Goal: Task Accomplishment & Management: Complete application form

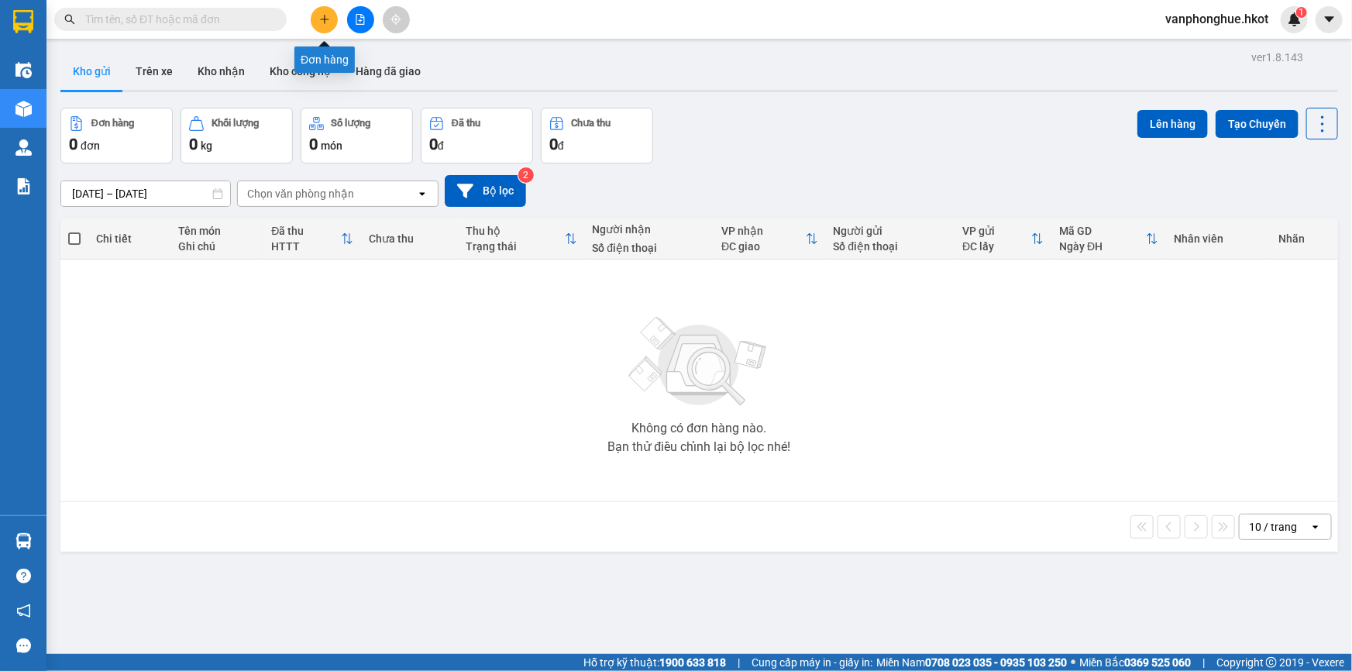
click at [328, 22] on icon "plus" at bounding box center [324, 19] width 11 height 11
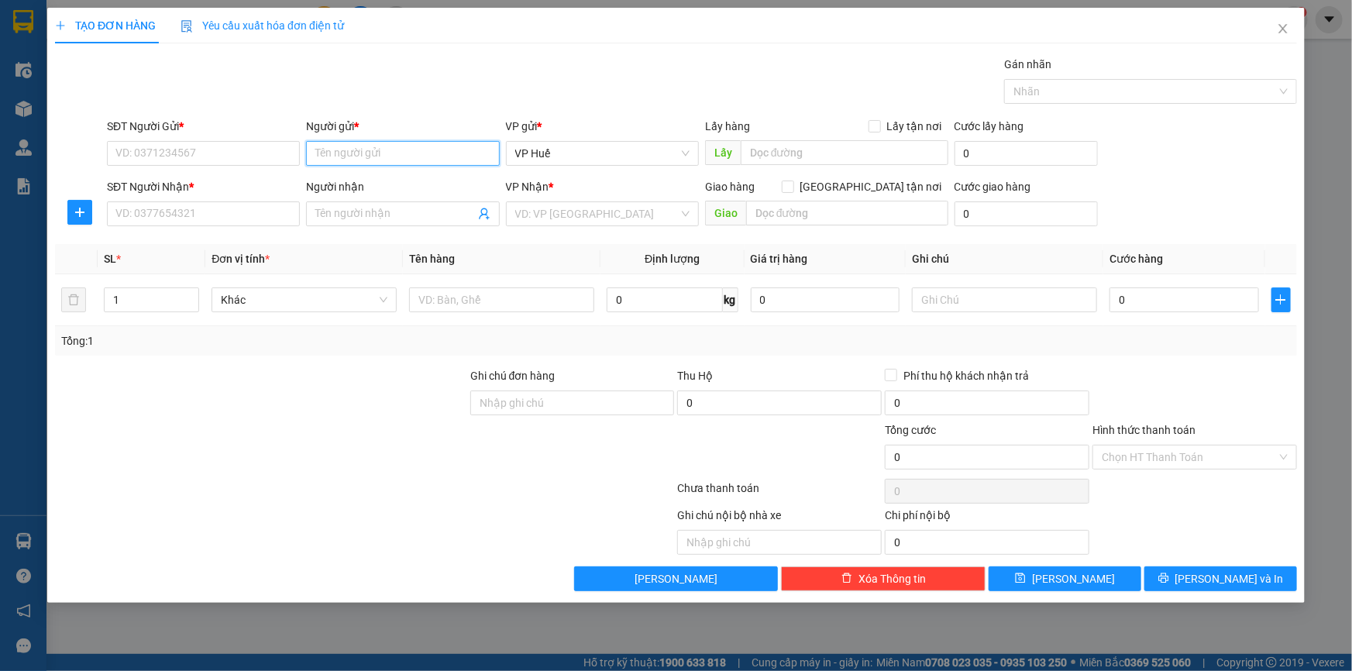
click at [420, 156] on input "Người gửi *" at bounding box center [402, 153] width 193 height 25
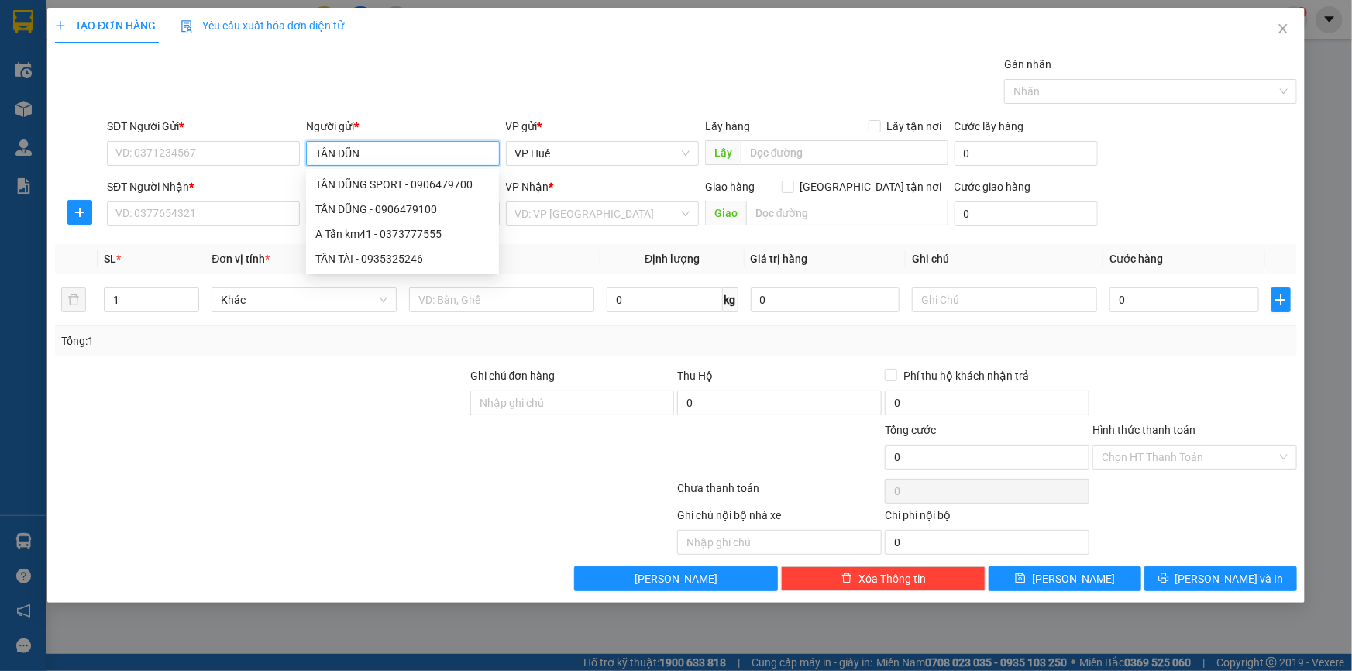
type input "[PERSON_NAME]"
click at [414, 180] on div "TẤN DŨNG SPORT - 0906479700" at bounding box center [402, 184] width 174 height 17
type input "0906479700"
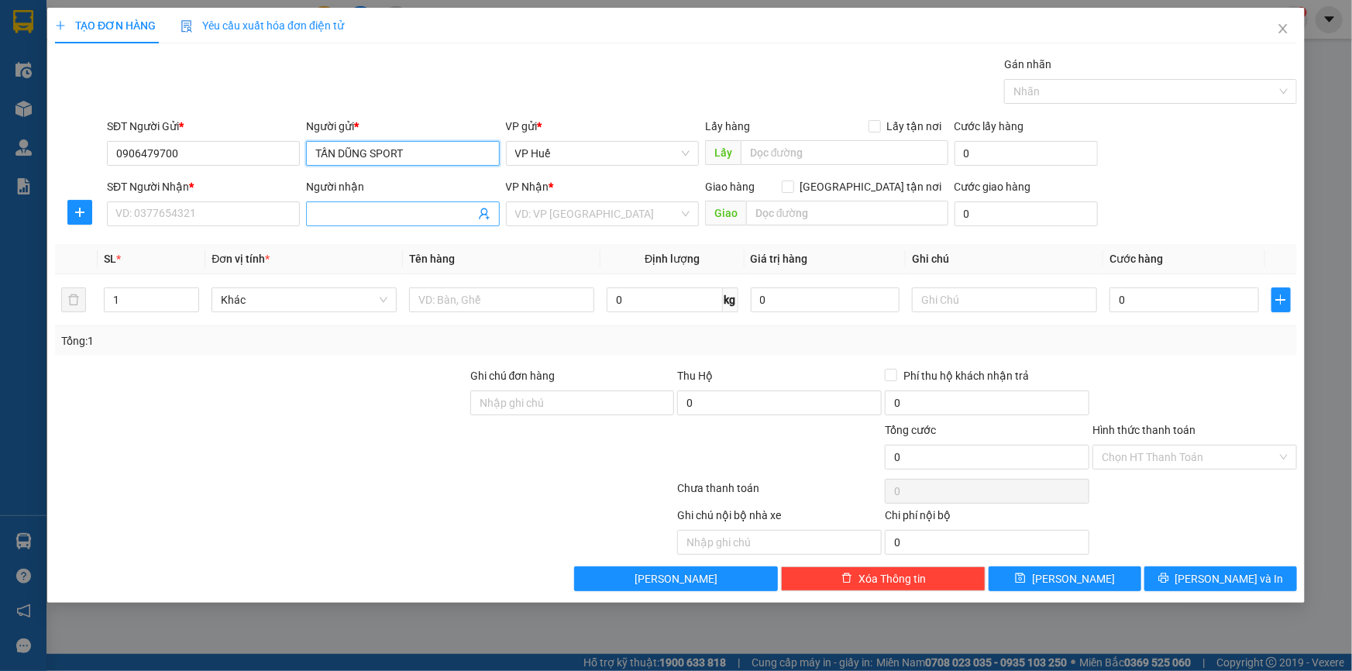
type input "TẤN DŨNG SPORT"
click at [360, 208] on input "Người nhận" at bounding box center [394, 213] width 159 height 17
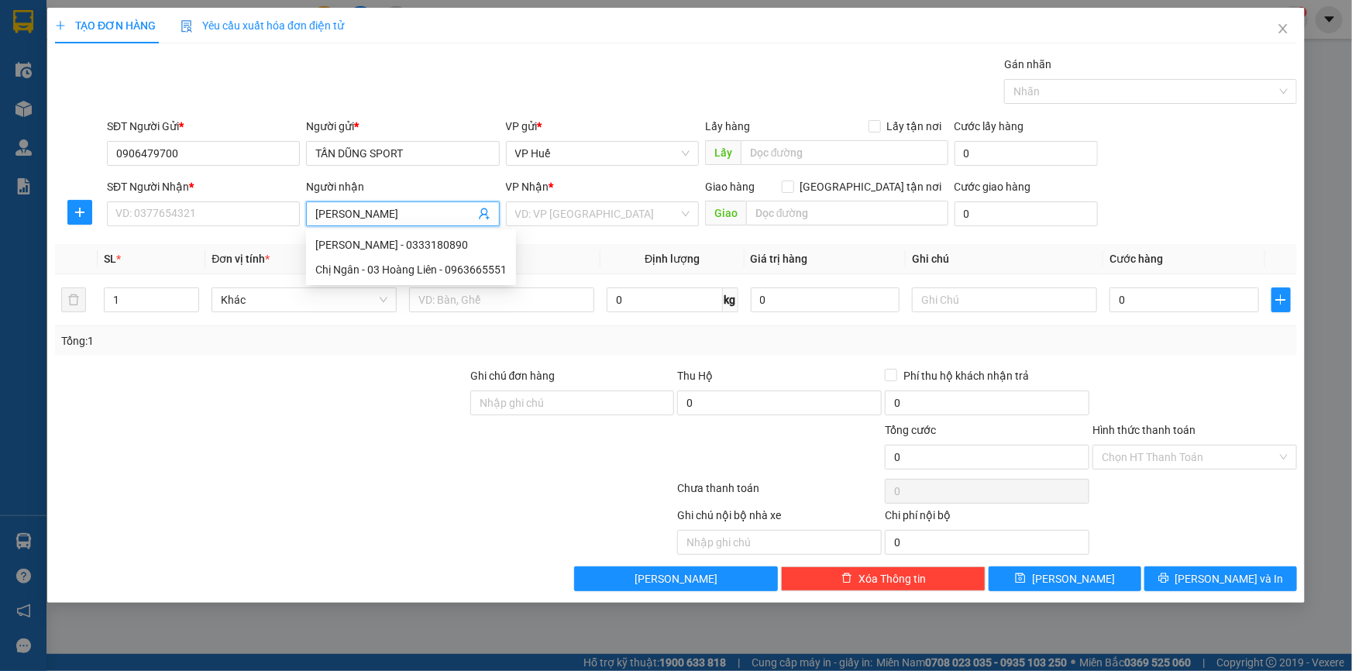
type input "[PERSON_NAME]"
click at [411, 242] on div "[PERSON_NAME] - 0333180890" at bounding box center [402, 244] width 174 height 17
type input "0333180890"
type input "NGƯỜI NHẬN THANH TOÁN CƯỚC"
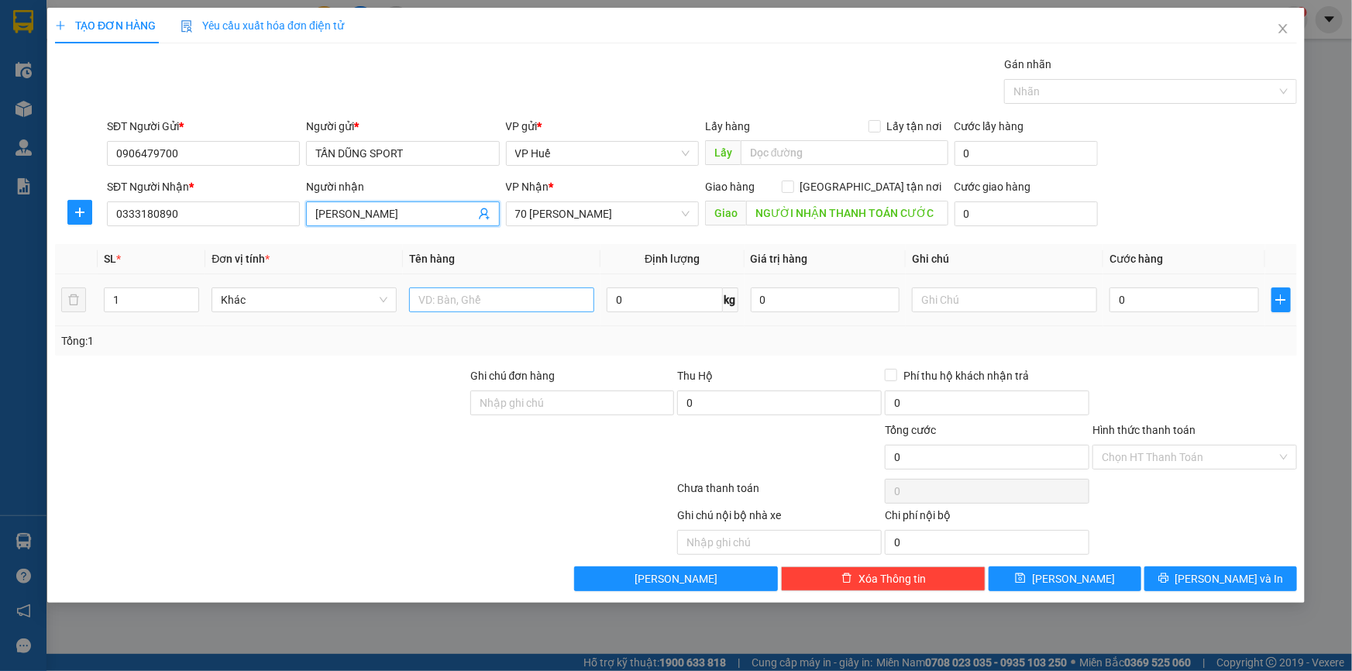
type input "[PERSON_NAME]"
click at [462, 301] on input "text" at bounding box center [501, 299] width 185 height 25
type input "A"
type input "ÁO QUẦN"
click at [1131, 287] on input "0" at bounding box center [1184, 299] width 150 height 25
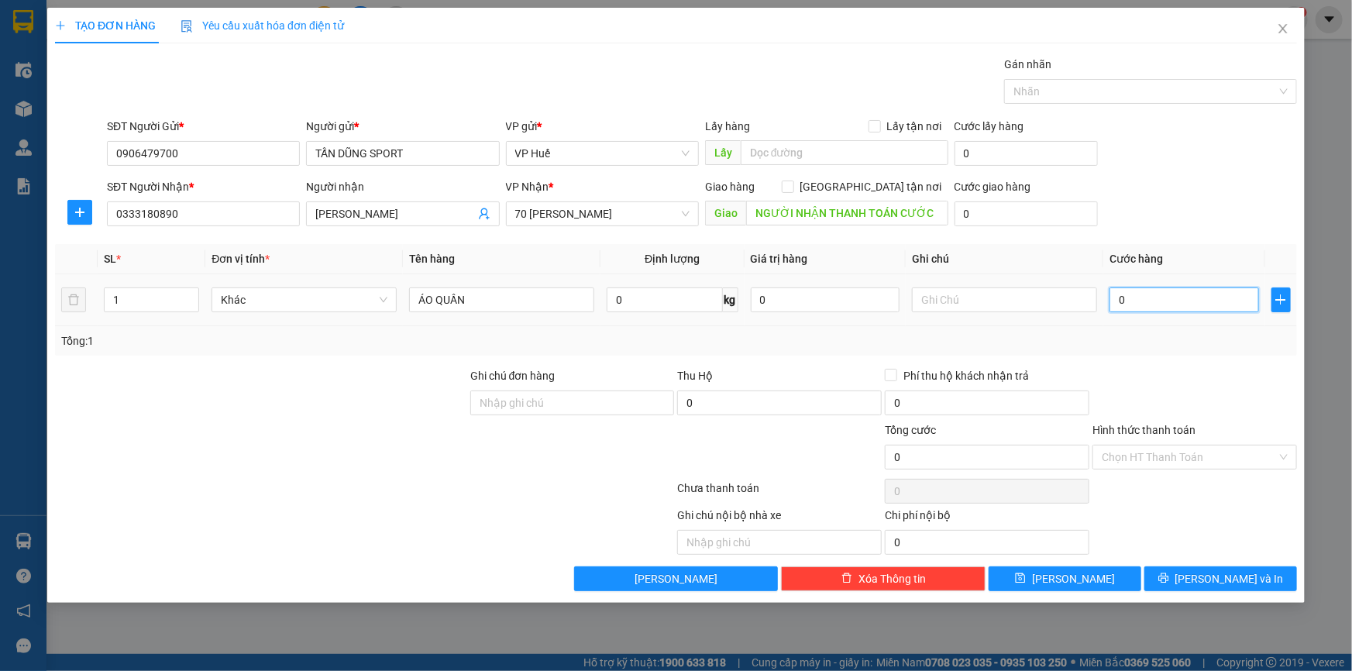
type input "05"
type input "5"
type input "050"
type input "50"
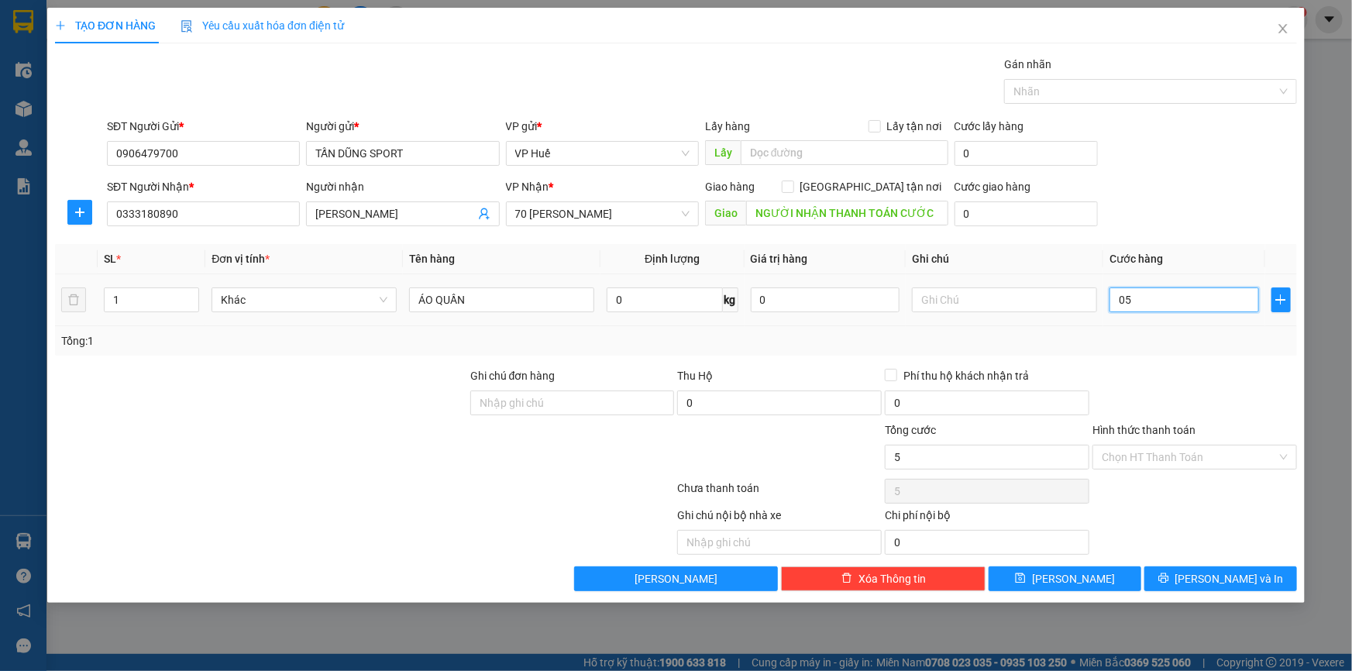
type input "50"
type input "0.500"
type input "500"
type input "05.000"
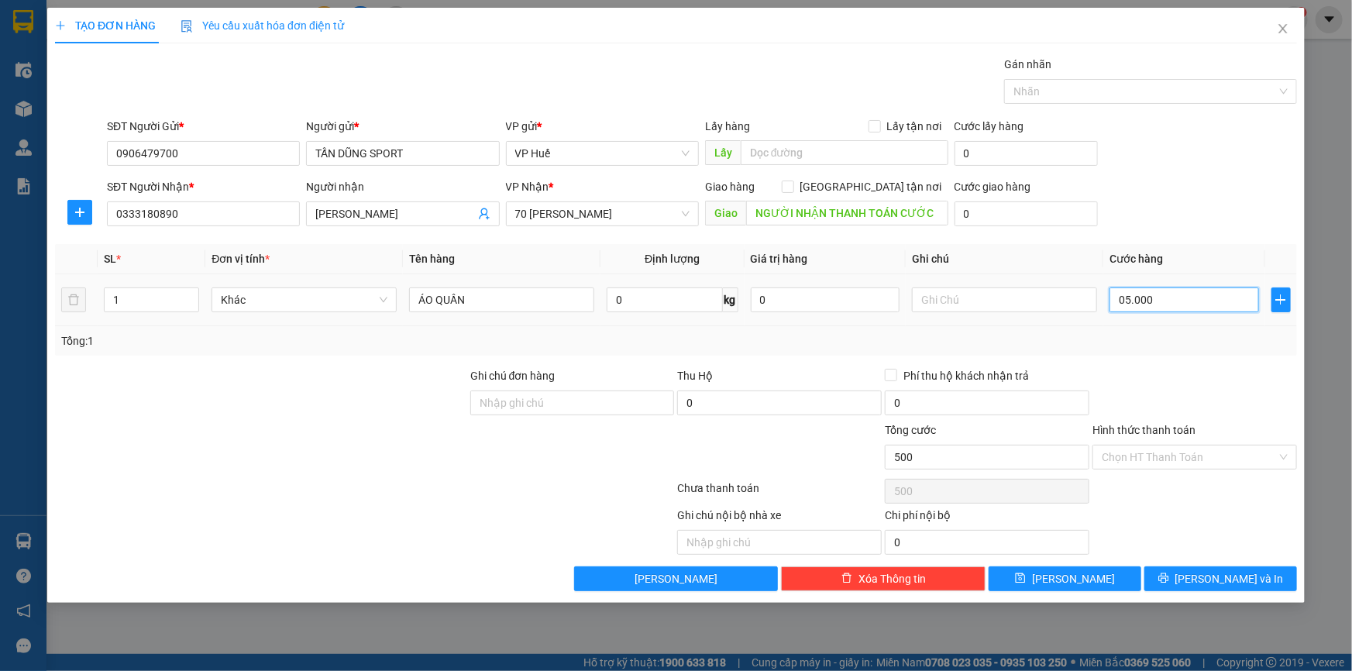
type input "5.000"
type input "050.000"
type input "50.000"
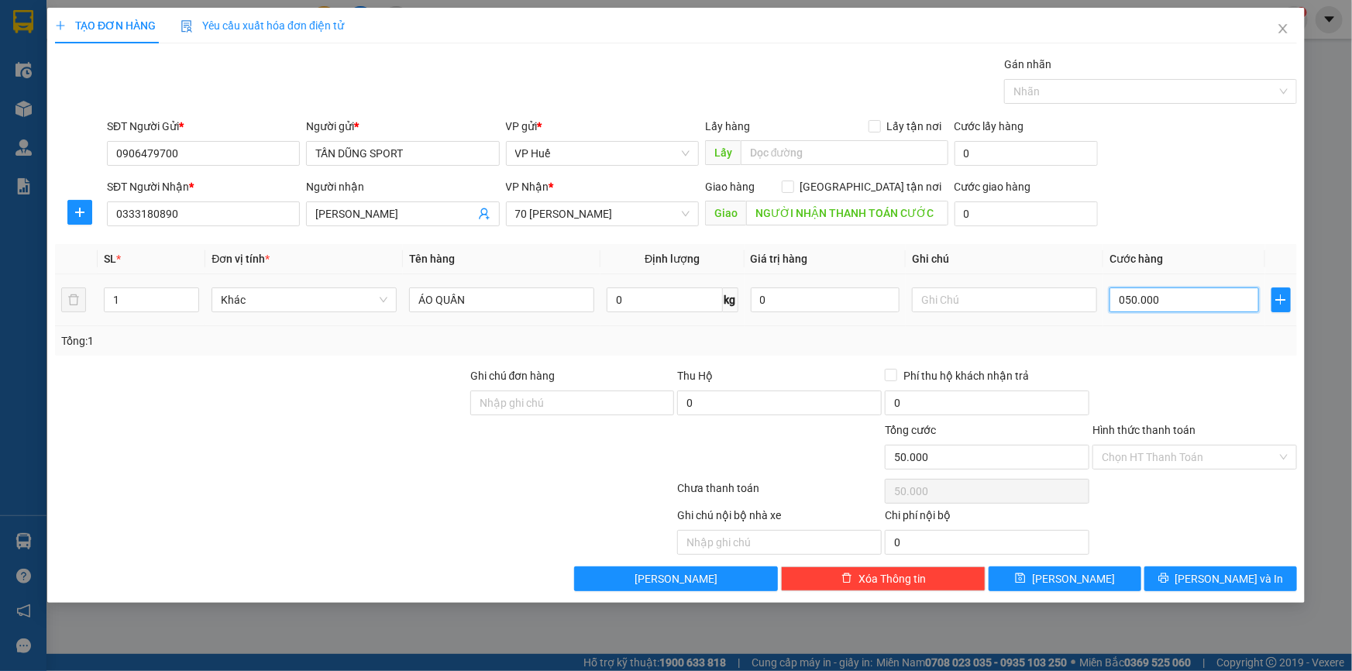
click at [1118, 296] on input "050.000" at bounding box center [1184, 299] width 150 height 25
type input "50.000"
click at [1225, 577] on span "[PERSON_NAME] và In" at bounding box center [1229, 578] width 108 height 17
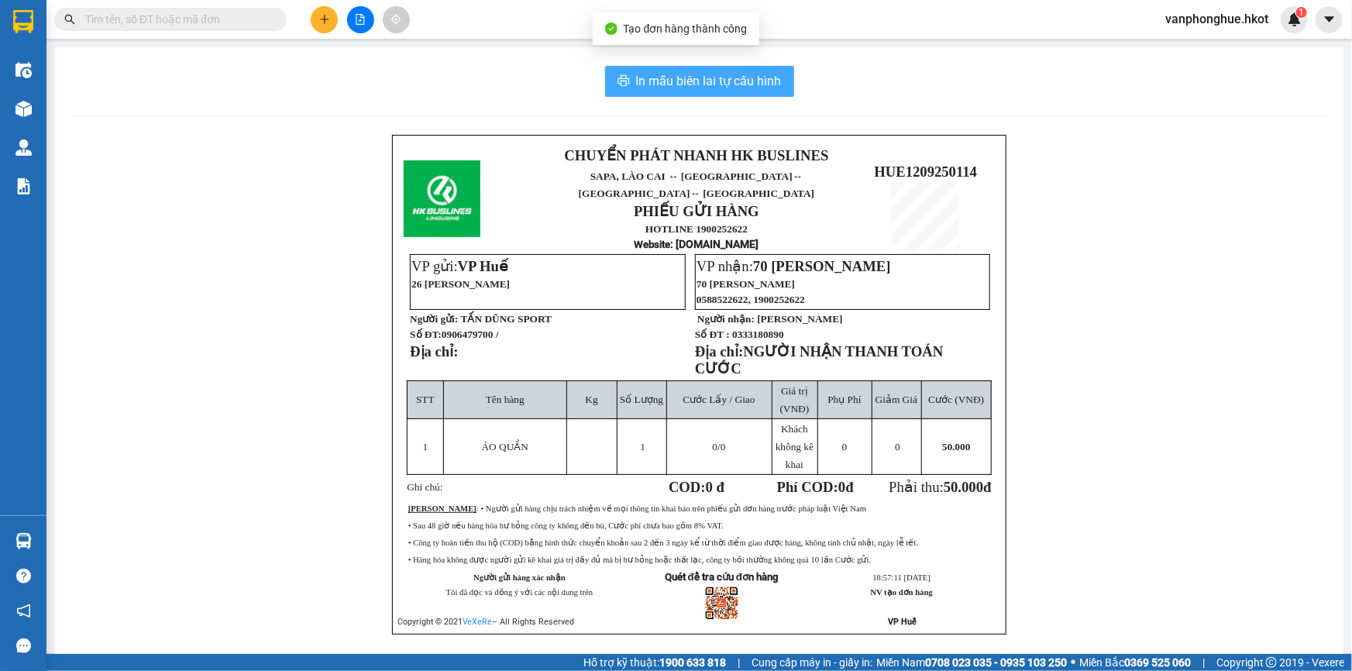
click at [709, 81] on span "In mẫu biên lai tự cấu hình" at bounding box center [709, 80] width 146 height 19
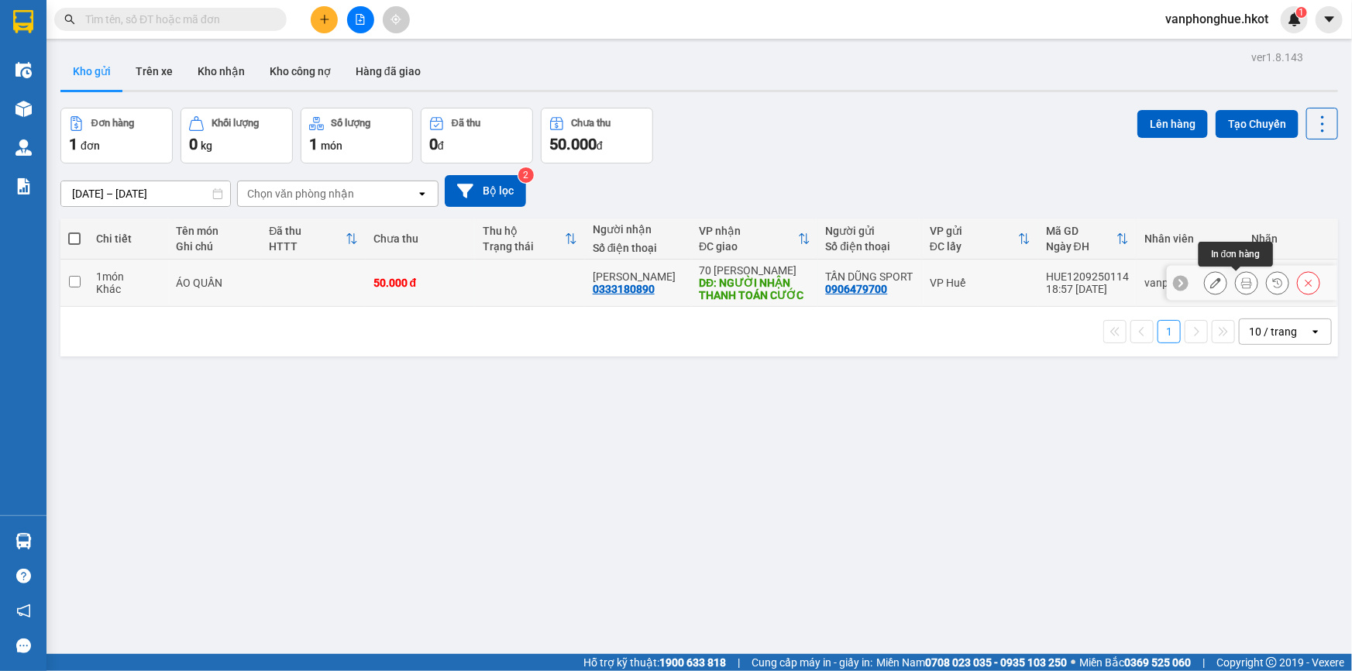
click at [1241, 282] on icon at bounding box center [1246, 282] width 11 height 11
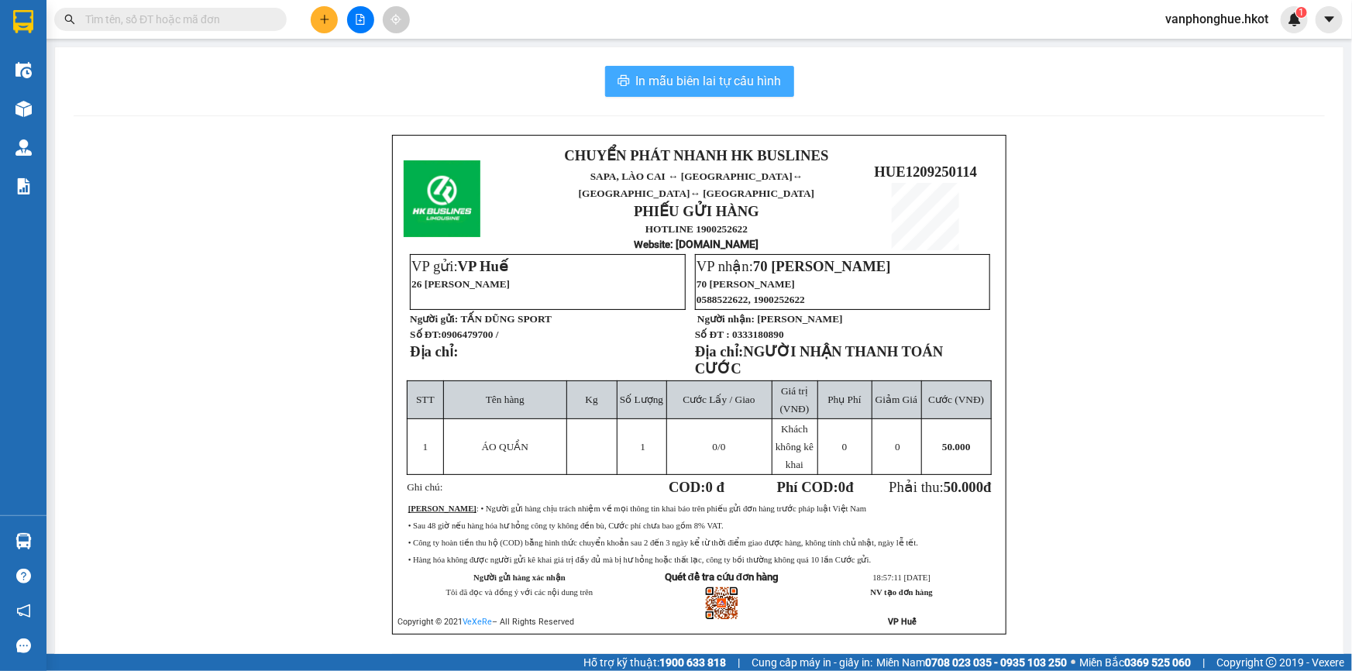
click at [728, 79] on span "In mẫu biên lai tự cấu hình" at bounding box center [709, 80] width 146 height 19
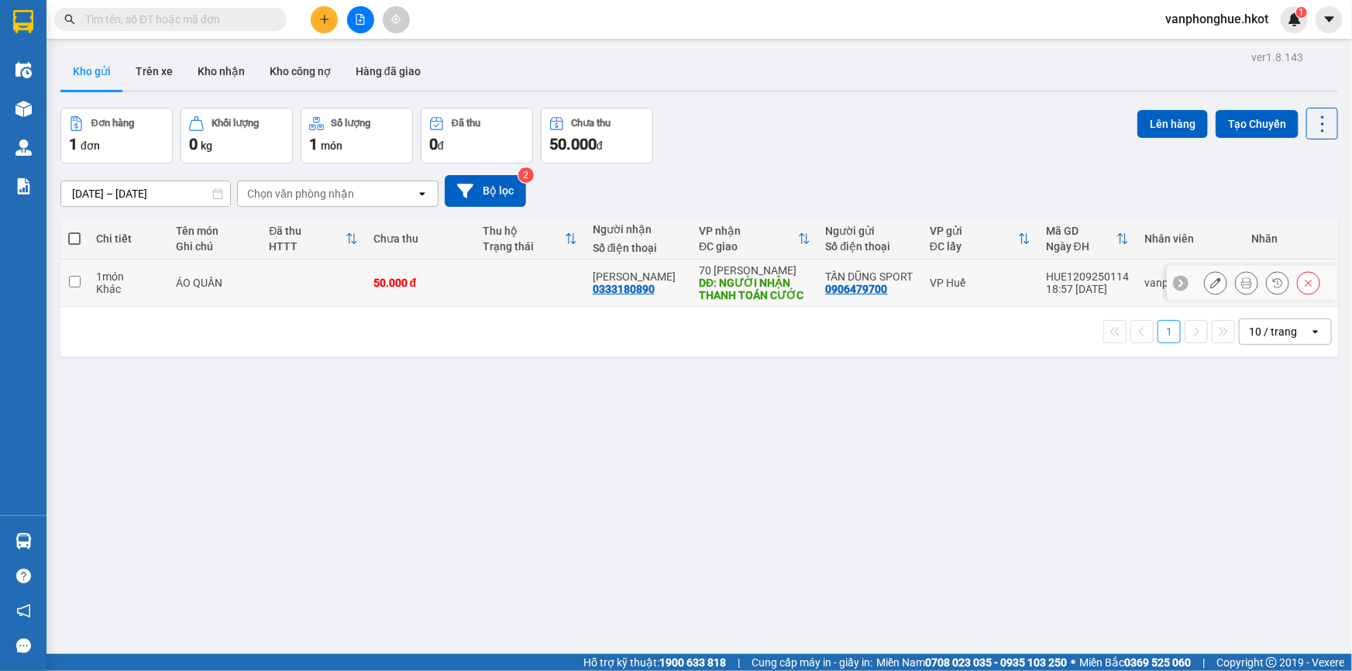
click at [77, 284] on input "checkbox" at bounding box center [75, 282] width 12 height 12
checkbox input "true"
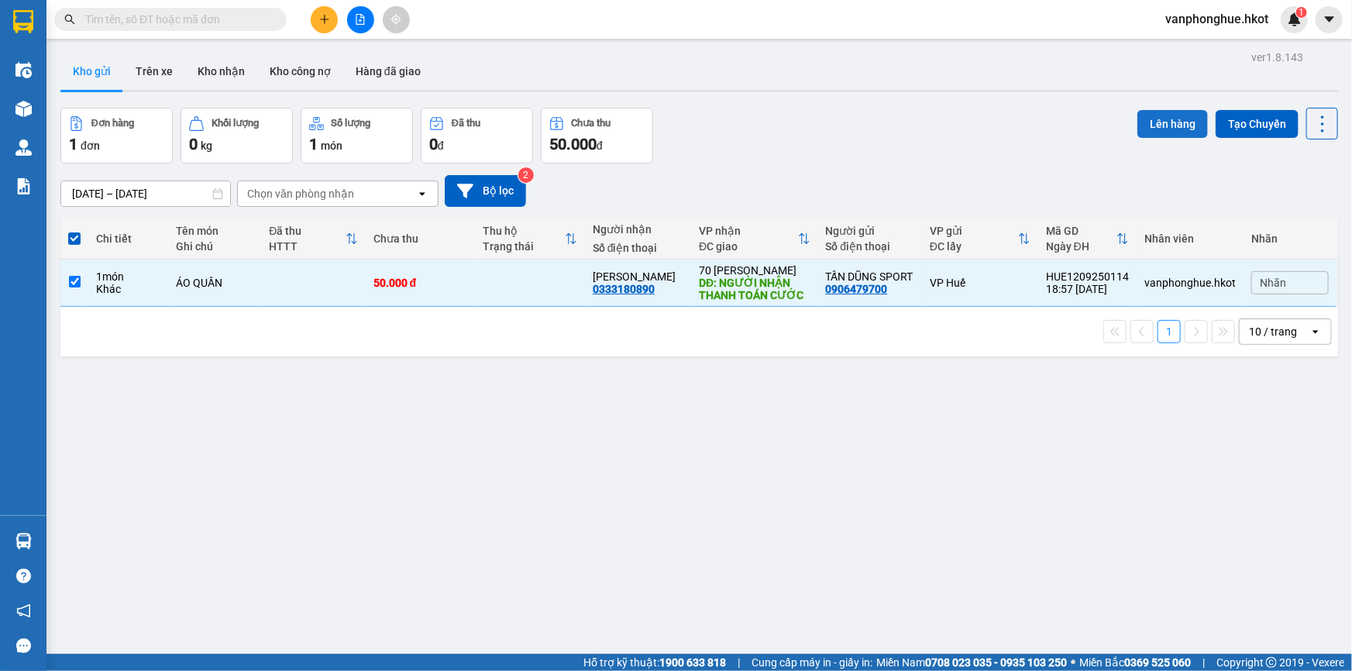
click at [1153, 121] on button "Lên hàng" at bounding box center [1172, 124] width 70 height 28
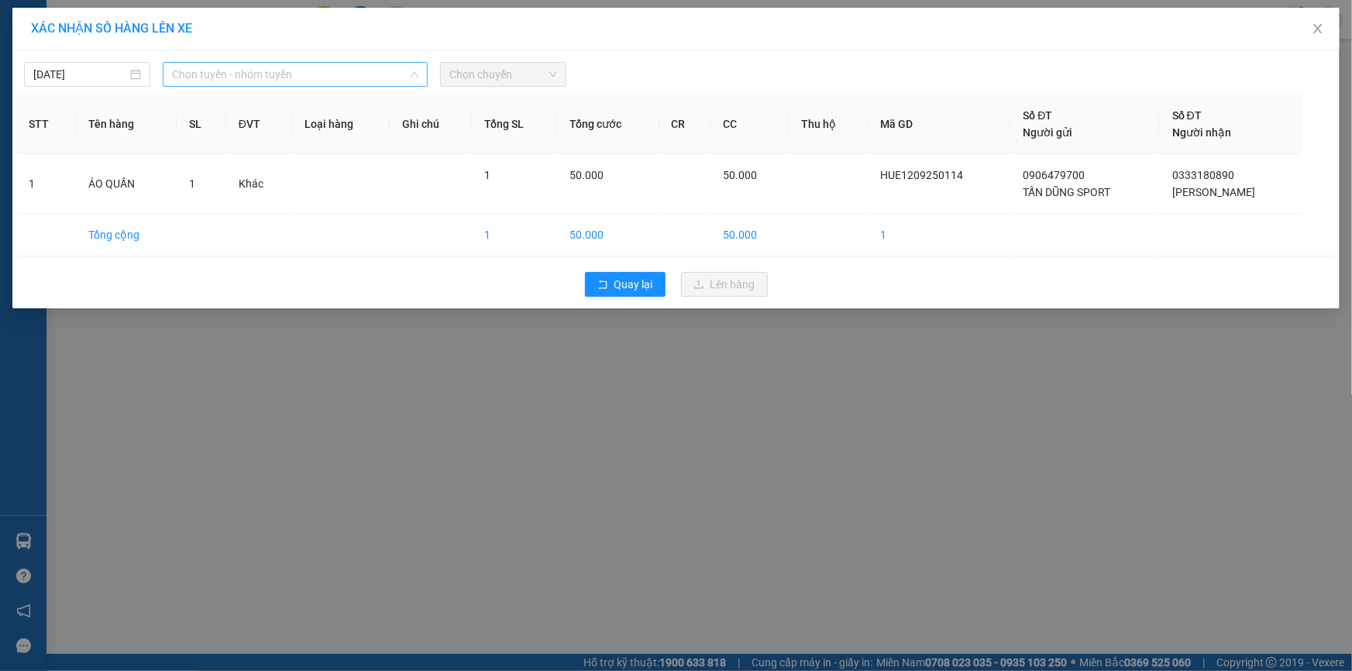
click at [318, 69] on span "Chọn tuyến - nhóm tuyến" at bounding box center [295, 74] width 246 height 23
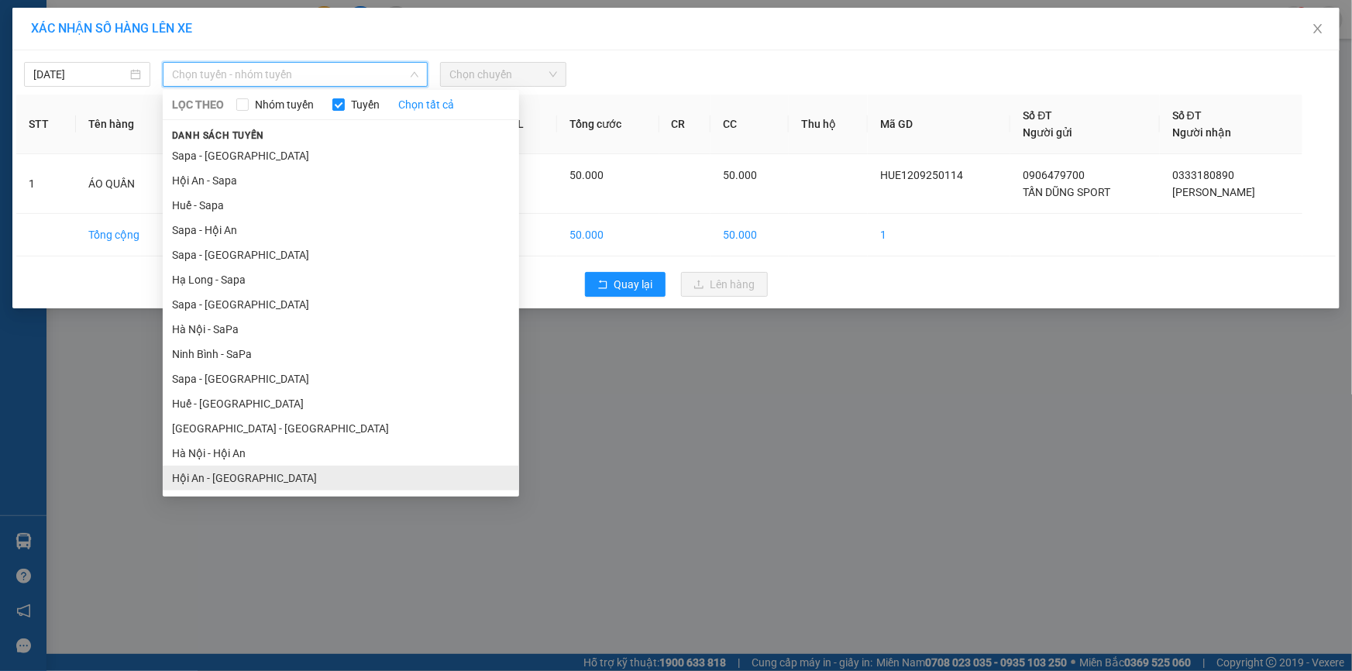
click at [214, 474] on li "Hội An - [GEOGRAPHIC_DATA]" at bounding box center [341, 478] width 356 height 25
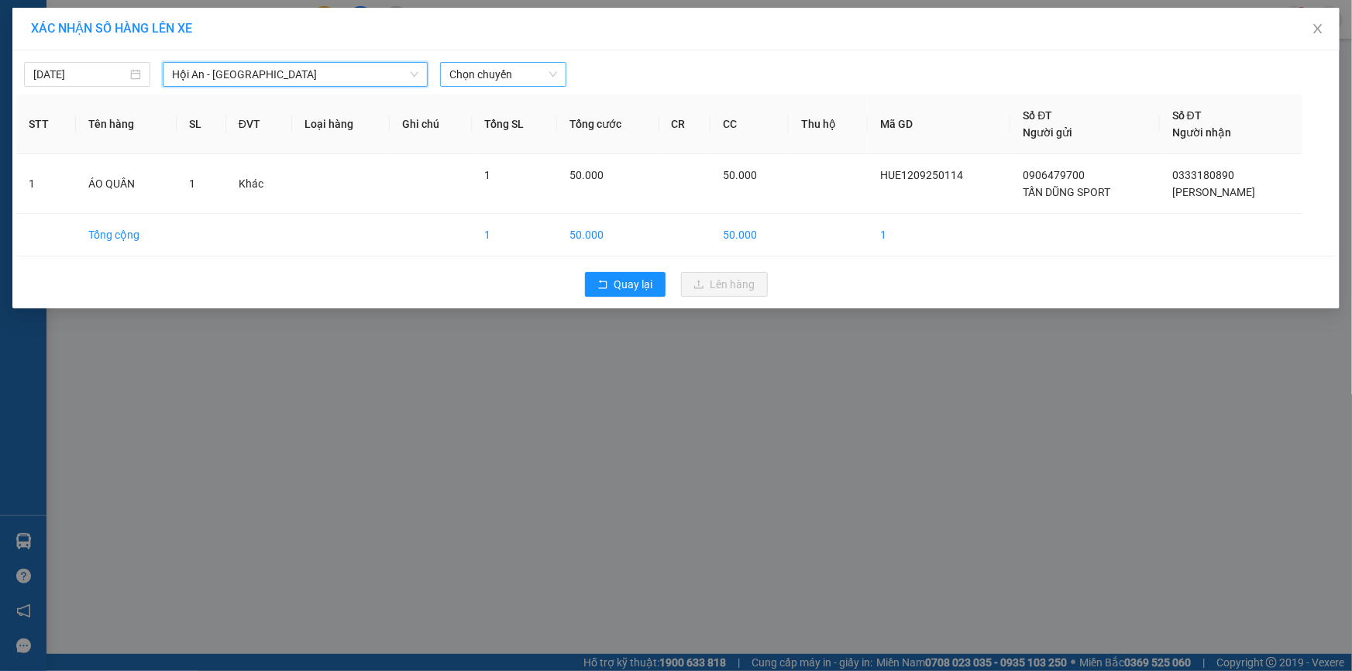
click at [530, 77] on span "Chọn chuyến" at bounding box center [503, 74] width 108 height 23
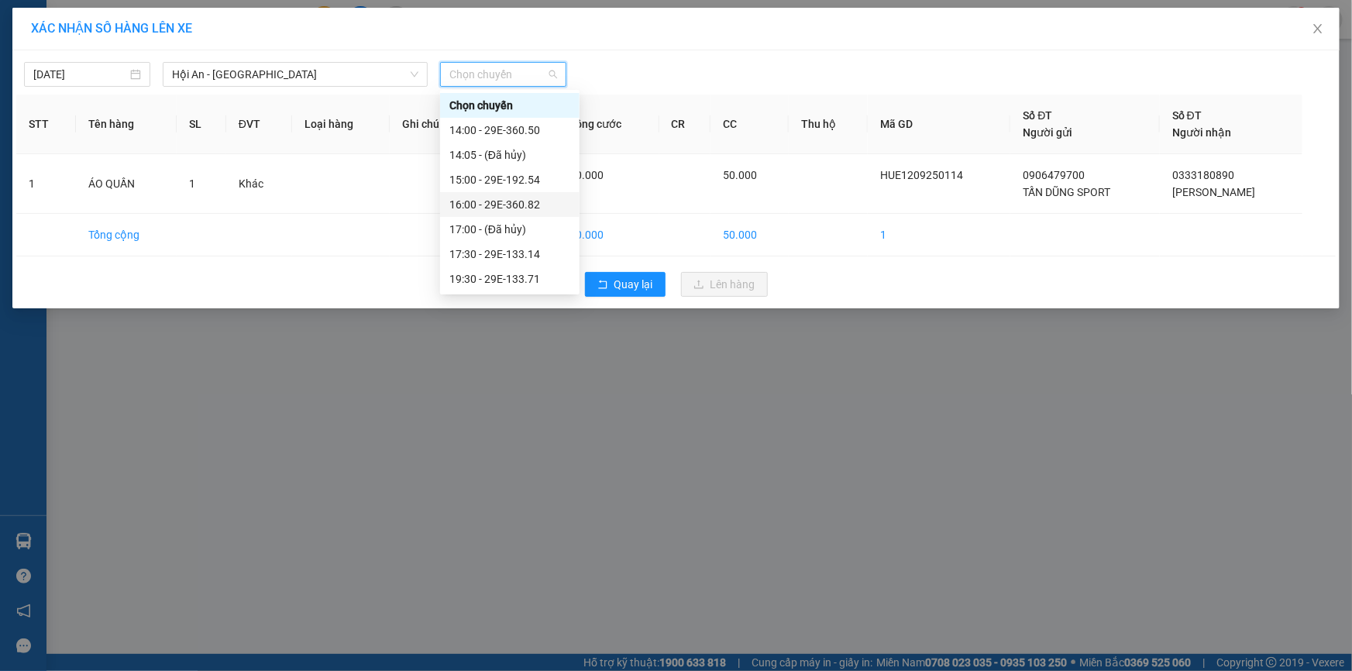
click at [542, 203] on div "16:00 - 29E-360.82" at bounding box center [509, 204] width 121 height 17
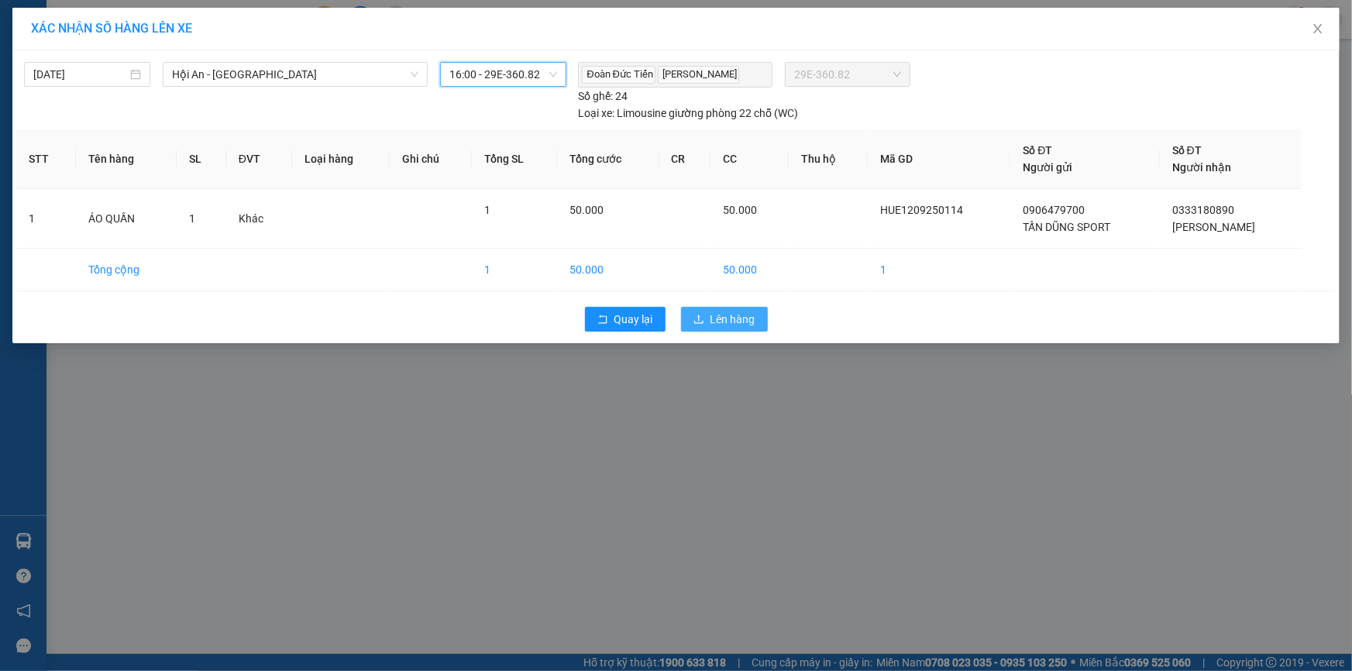
click at [723, 324] on span "Lên hàng" at bounding box center [732, 319] width 45 height 17
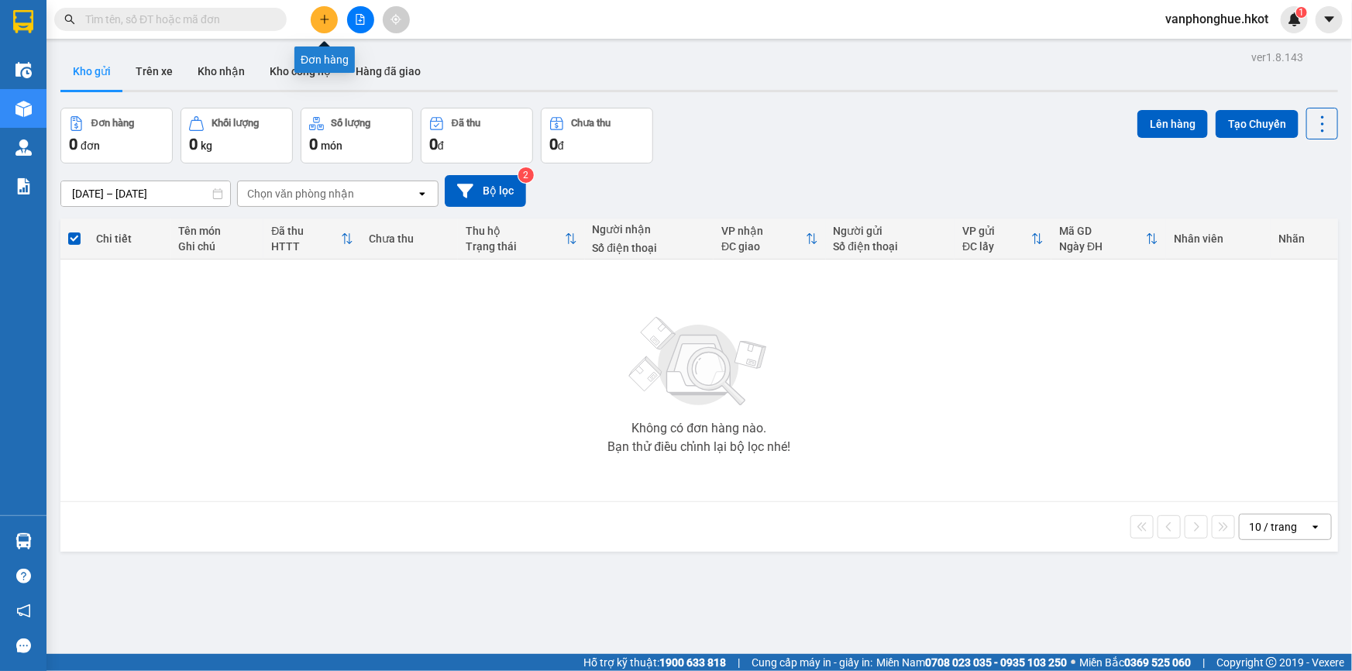
click at [319, 15] on icon "plus" at bounding box center [324, 19] width 11 height 11
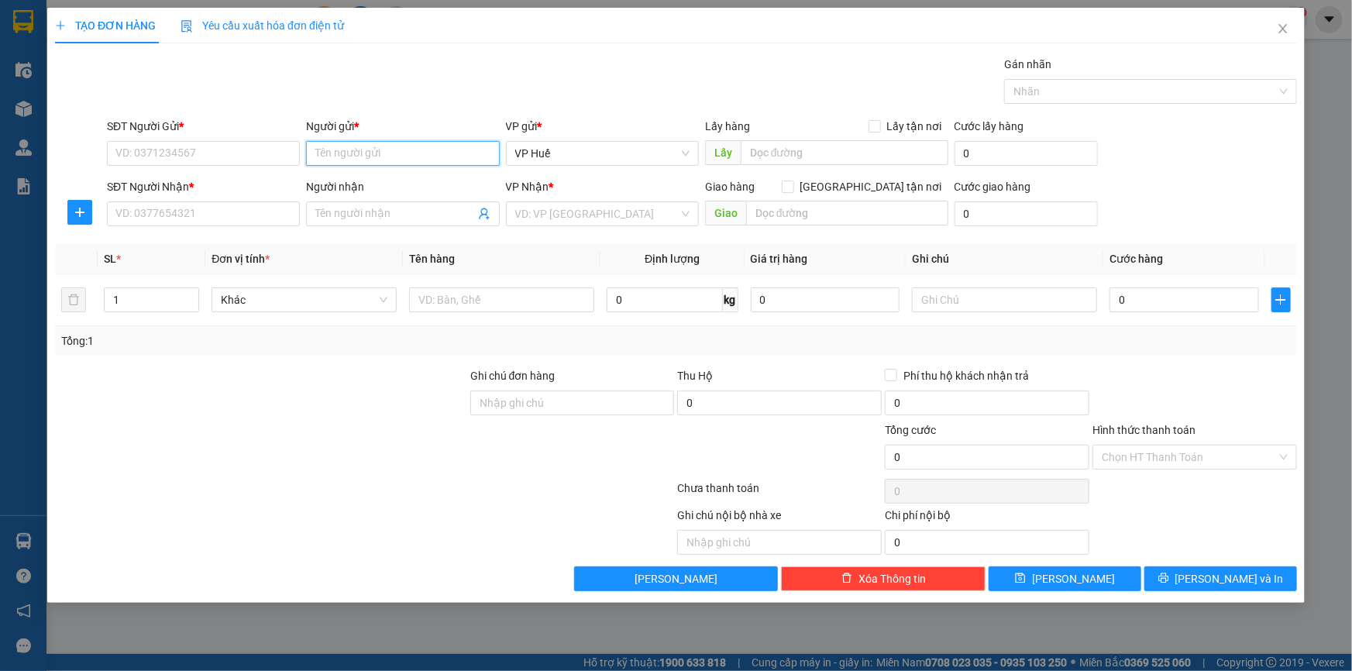
click at [414, 160] on input "Người gửi *" at bounding box center [402, 153] width 193 height 25
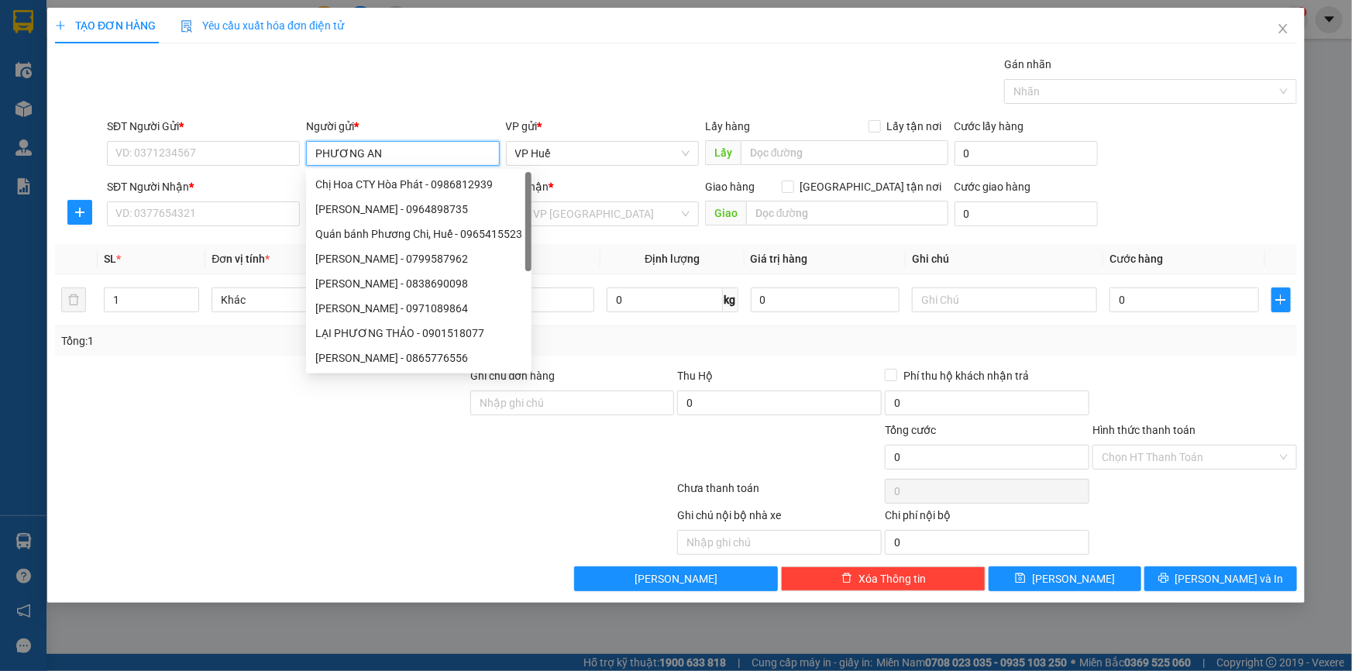
type input "PHƯƠNG ANH"
click at [452, 308] on div "PHƯƠNG ANH - 0962012738" at bounding box center [402, 308] width 174 height 17
type input "0962012738"
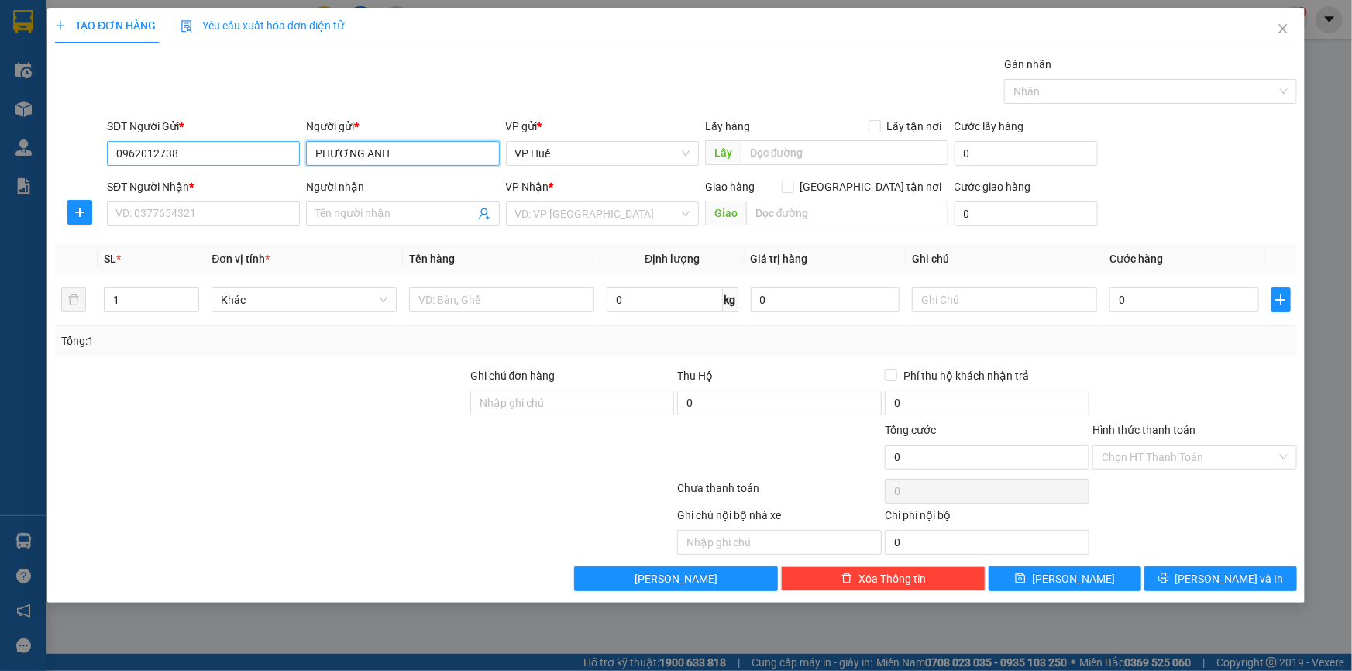
type input "PHƯƠNG ANH"
click at [225, 147] on input "0962012738" at bounding box center [203, 153] width 193 height 25
drag, startPoint x: 229, startPoint y: 150, endPoint x: 84, endPoint y: 154, distance: 144.9
click at [84, 154] on div "SĐT Người Gửi * 0962012738 0962012738 Người gửi * PHƯƠNG ANH VP gửi * VP Huế Lấ…" at bounding box center [675, 145] width 1245 height 54
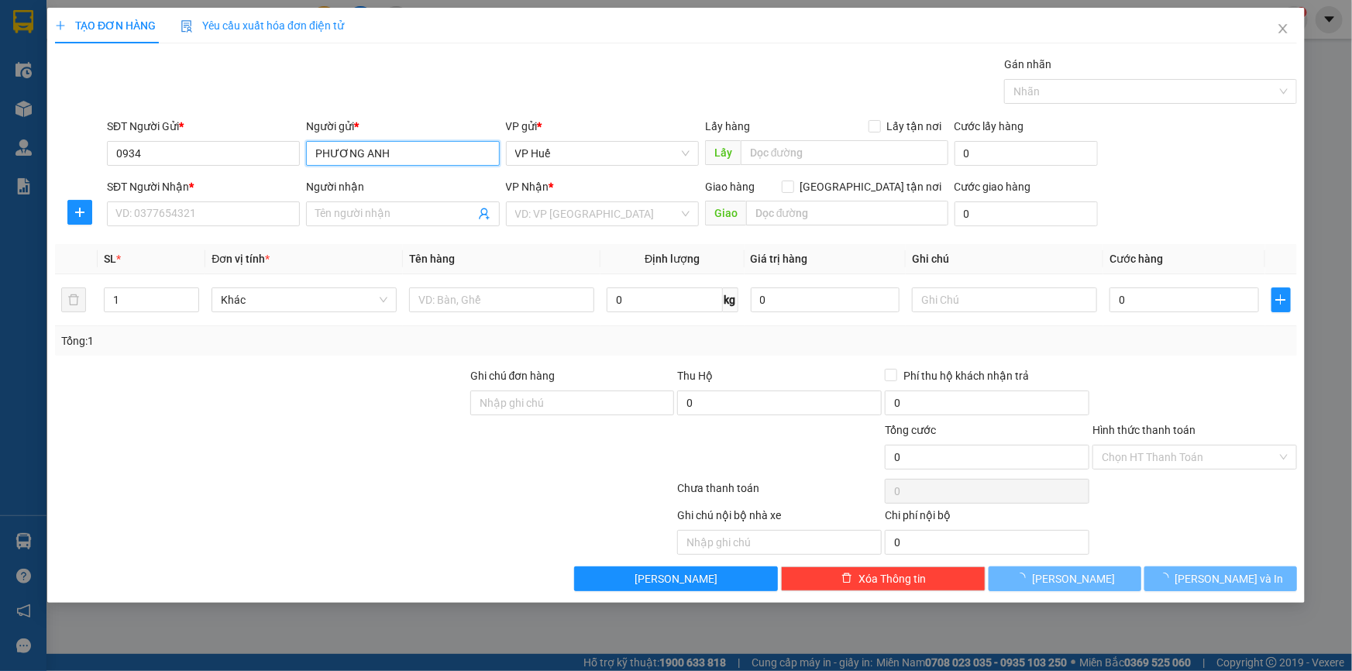
click at [435, 141] on input "PHƯƠNG ANH" at bounding box center [402, 153] width 193 height 25
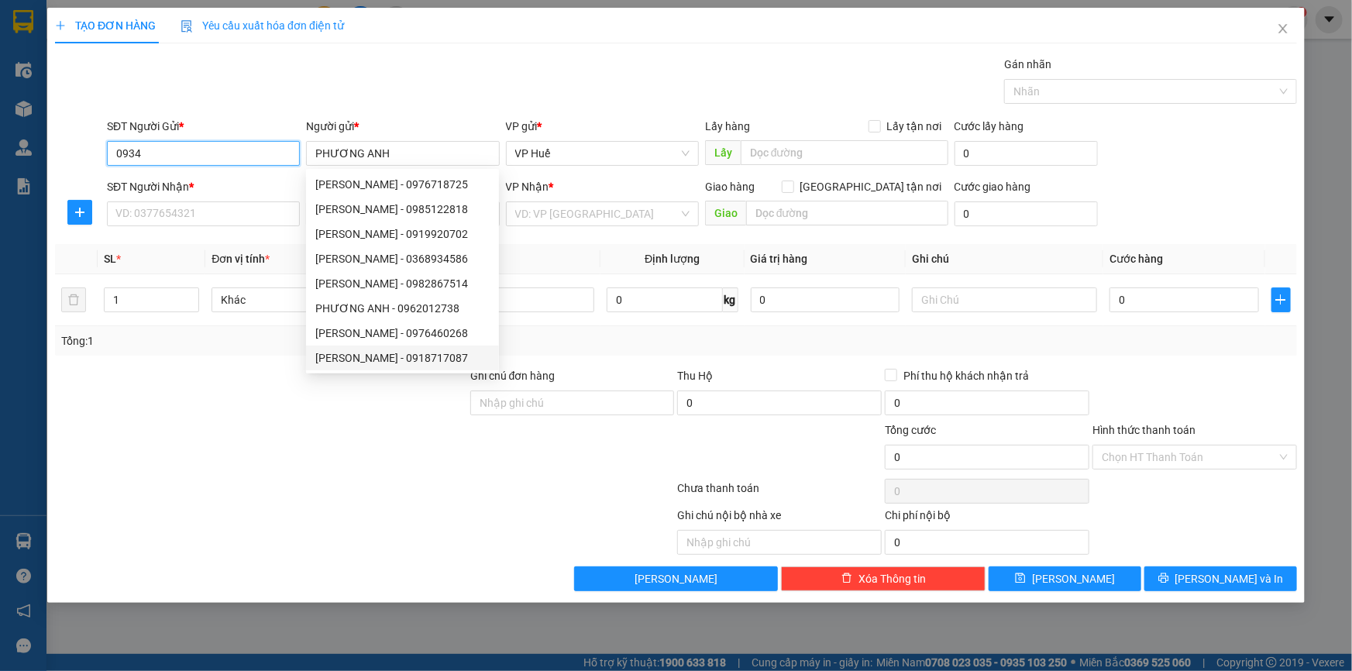
click at [170, 148] on input "0934" at bounding box center [203, 153] width 193 height 25
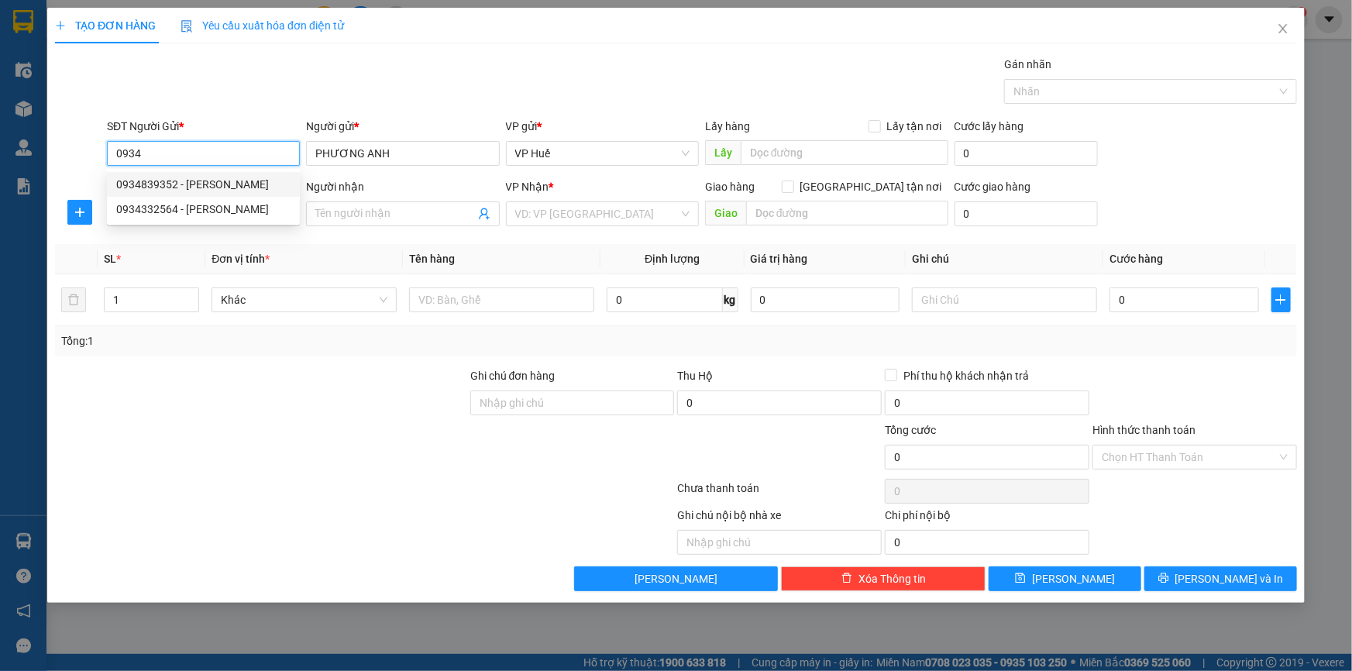
click at [164, 185] on div "0934839352 - [PERSON_NAME]" at bounding box center [203, 184] width 174 height 17
type input "0934839352"
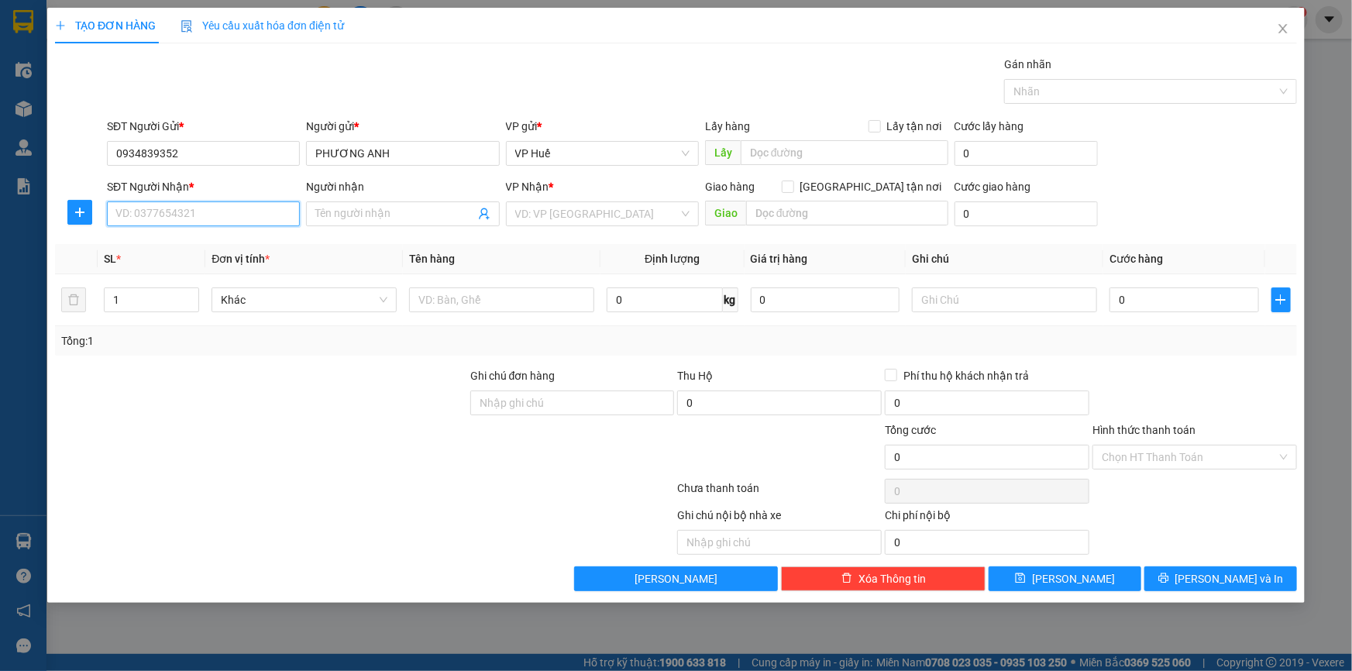
click at [248, 215] on input "SĐT Người Nhận *" at bounding box center [203, 213] width 193 height 25
type input "0917897171"
click at [373, 211] on input "Người nhận" at bounding box center [394, 213] width 159 height 17
type input "[PERSON_NAME]"
click at [567, 209] on input "search" at bounding box center [596, 213] width 163 height 23
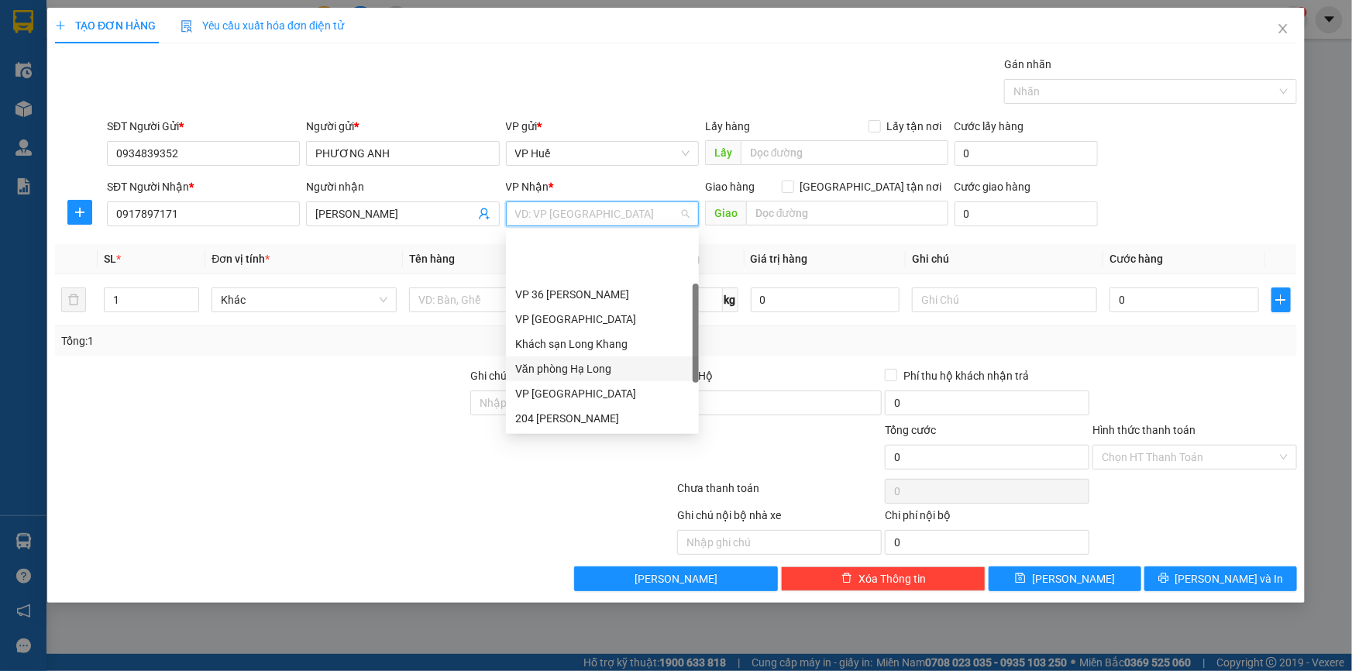
scroll to position [148, 0]
click at [574, 374] on div "VP [GEOGRAPHIC_DATA]" at bounding box center [602, 369] width 174 height 17
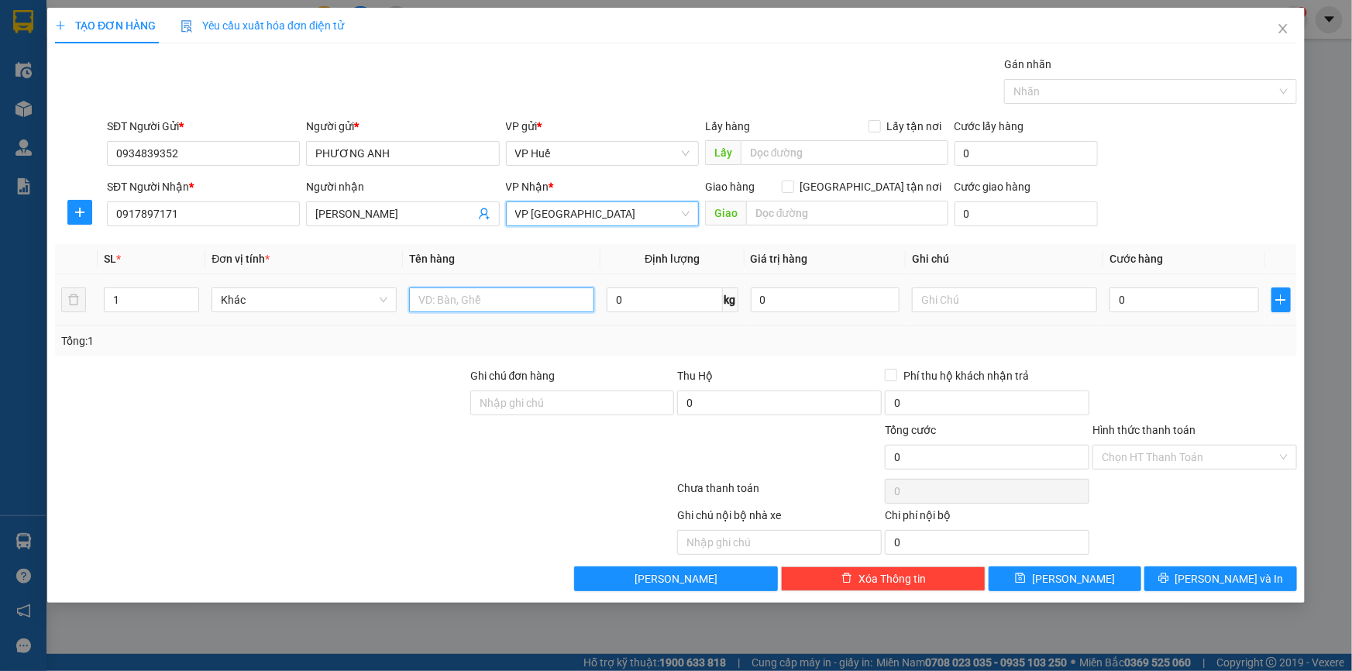
click at [517, 303] on input "text" at bounding box center [501, 299] width 185 height 25
type input "A"
type input "VÁY"
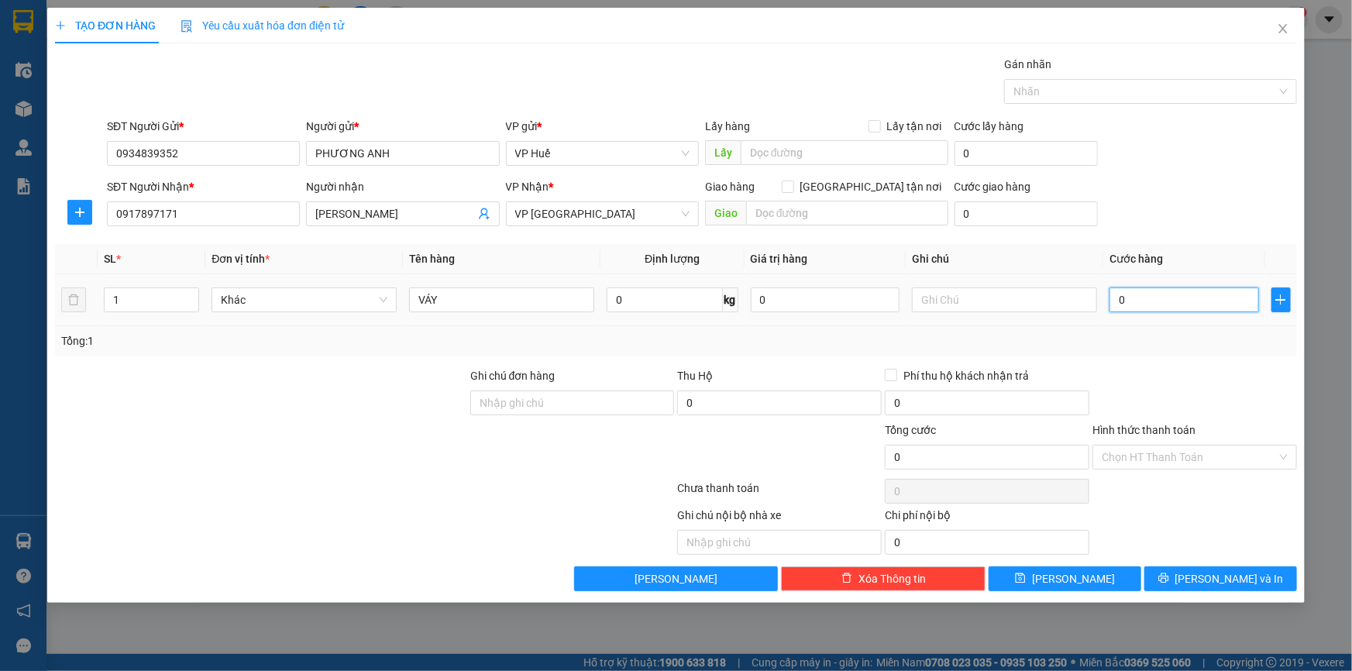
click at [1189, 307] on input "0" at bounding box center [1184, 299] width 150 height 25
type input "05"
type input "5"
type input "050"
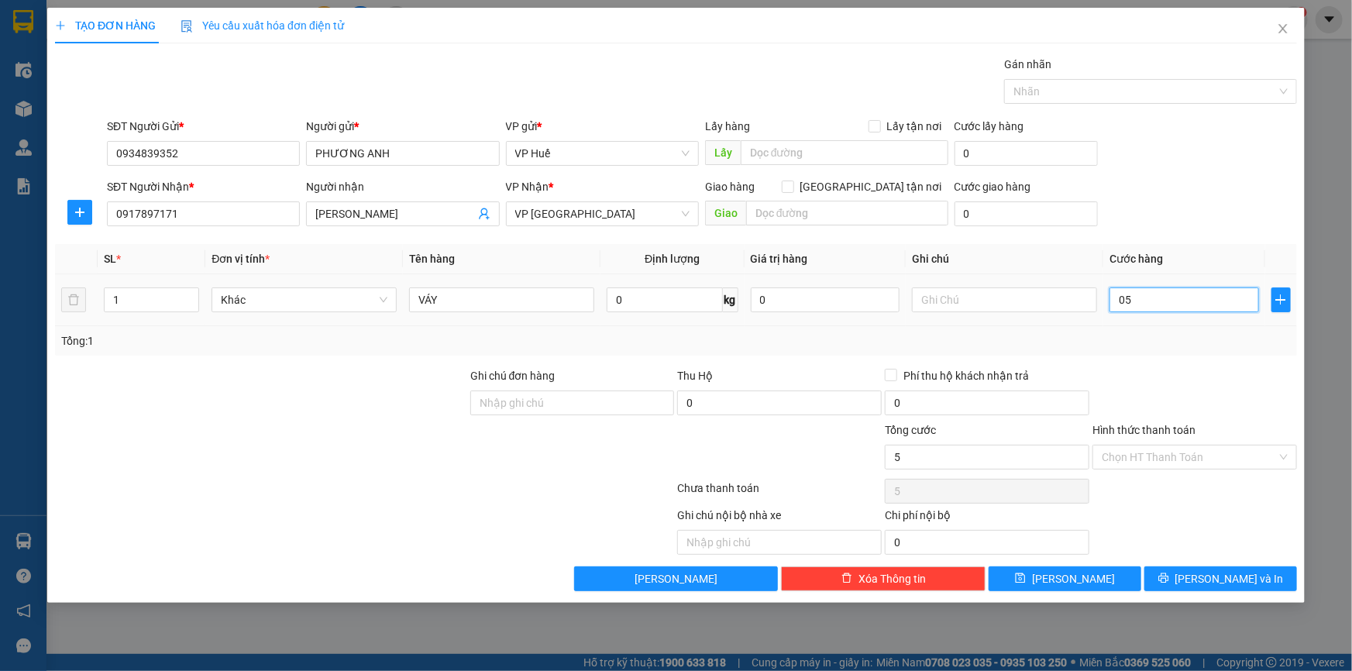
type input "50"
type input "0.500"
type input "500"
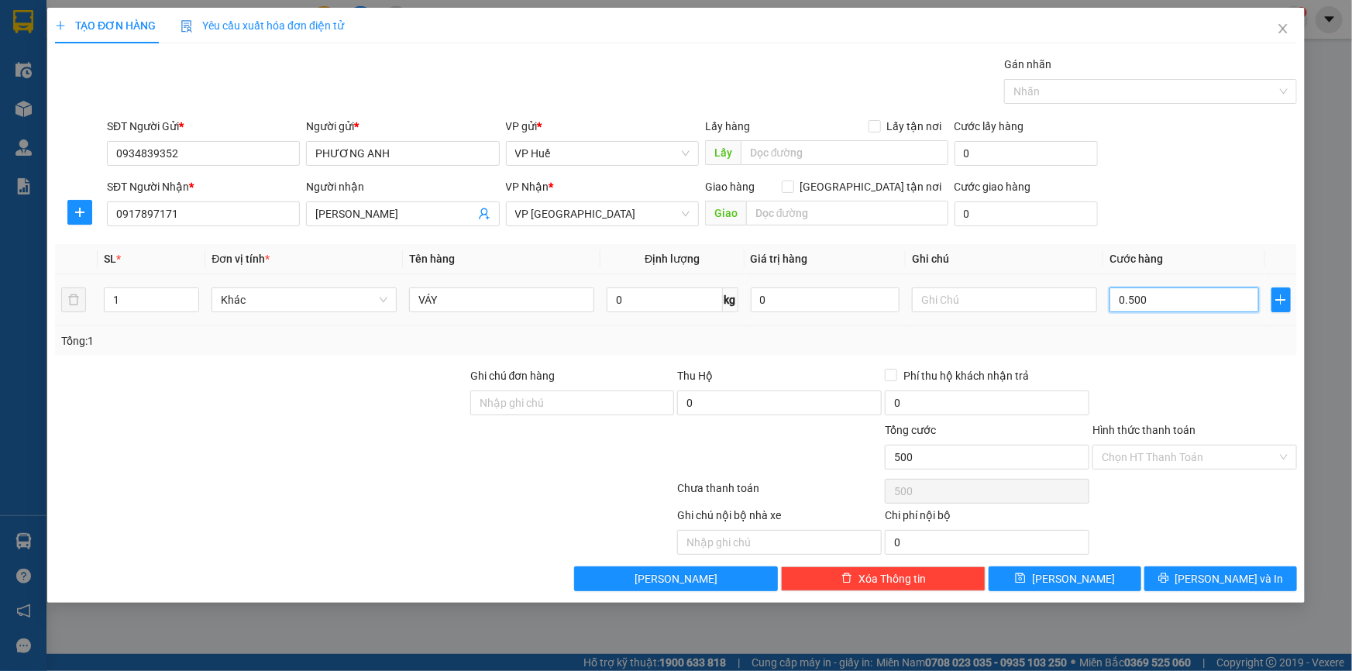
type input "05.000"
type input "5.000"
type input "050.000"
type input "50.000"
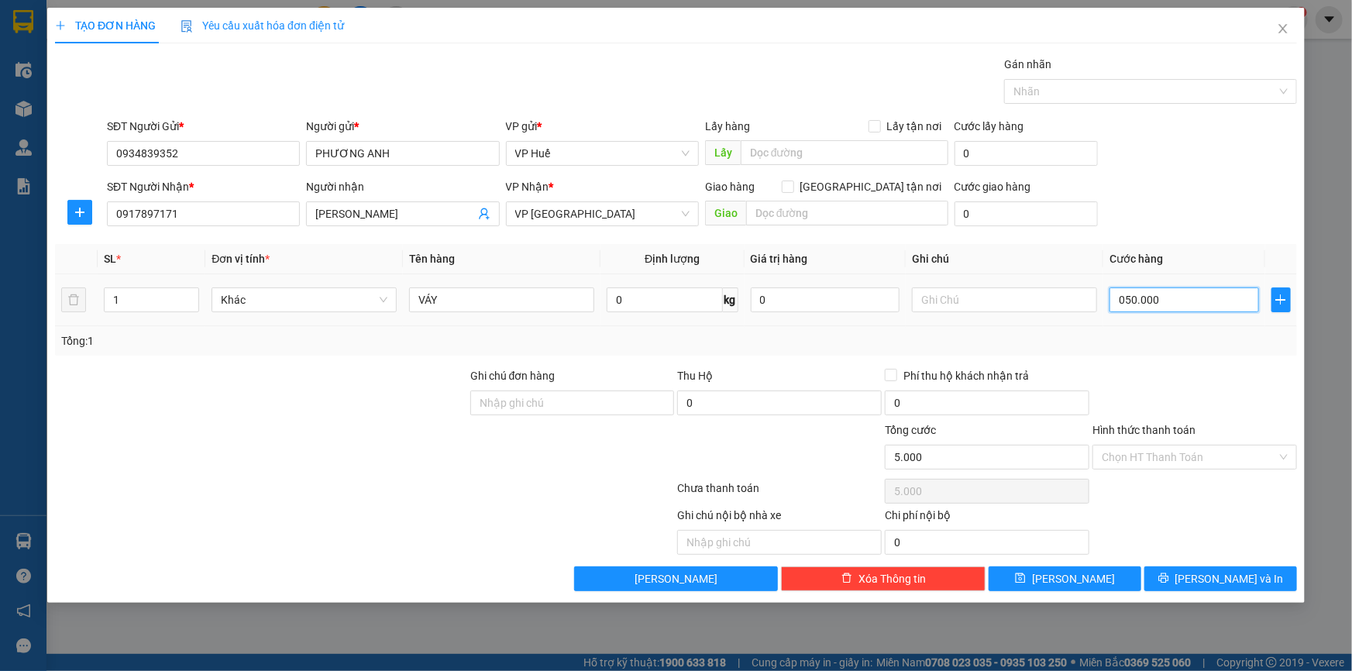
type input "50.000"
drag, startPoint x: 1123, startPoint y: 298, endPoint x: 1112, endPoint y: 304, distance: 12.5
click at [1112, 304] on input "050.000" at bounding box center [1184, 299] width 150 height 25
type input "50.000"
click at [1163, 450] on input "Hình thức thanh toán" at bounding box center [1189, 456] width 175 height 23
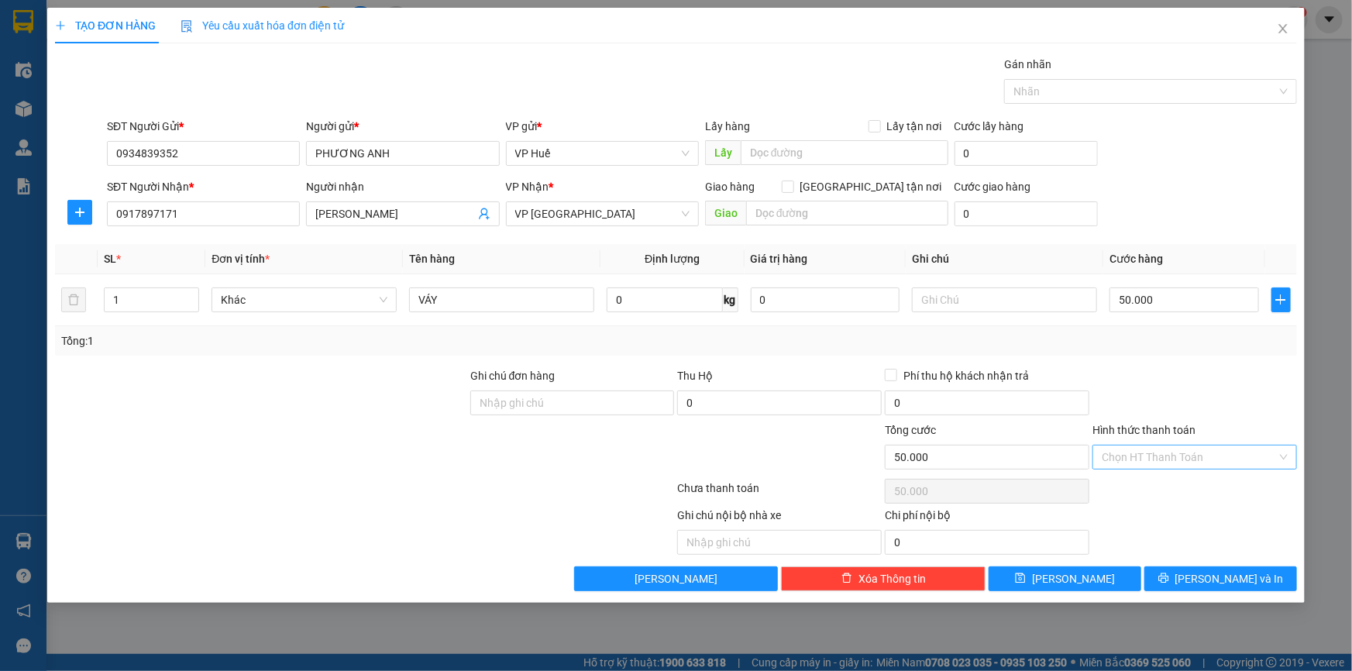
click at [1211, 466] on input "Hình thức thanh toán" at bounding box center [1189, 456] width 175 height 23
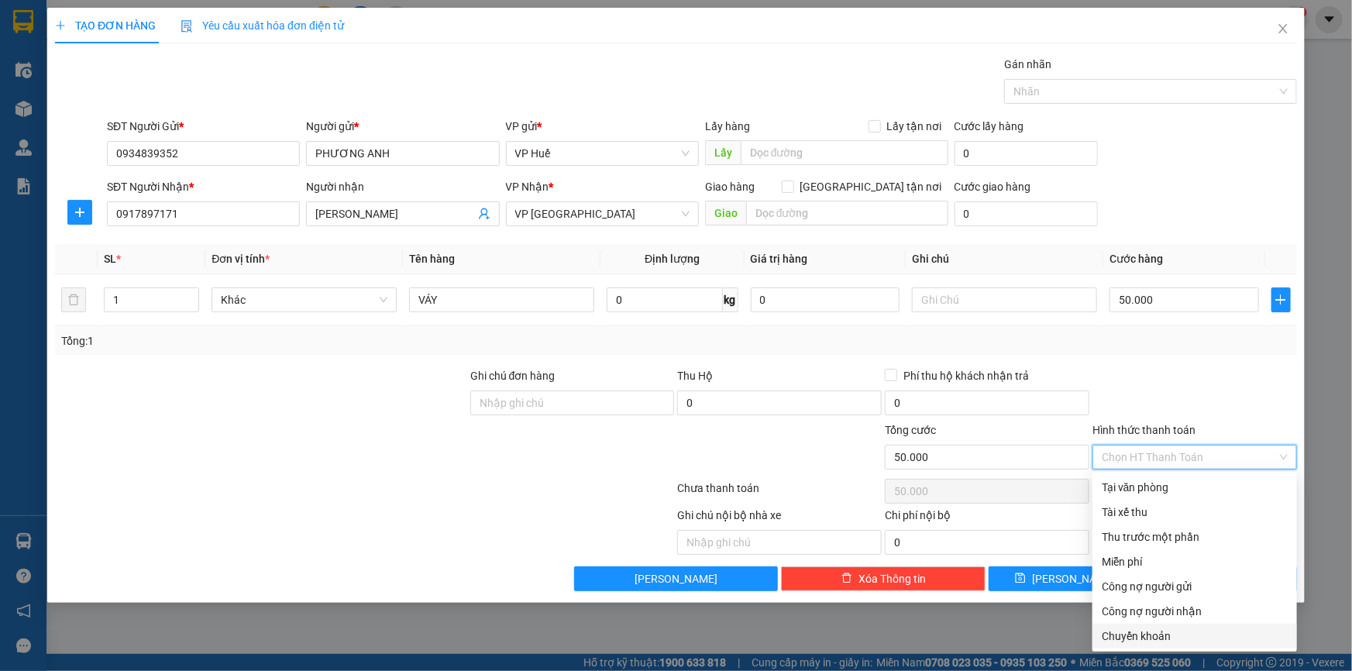
click at [1136, 635] on div "Chuyển khoản" at bounding box center [1195, 635] width 186 height 17
type input "0"
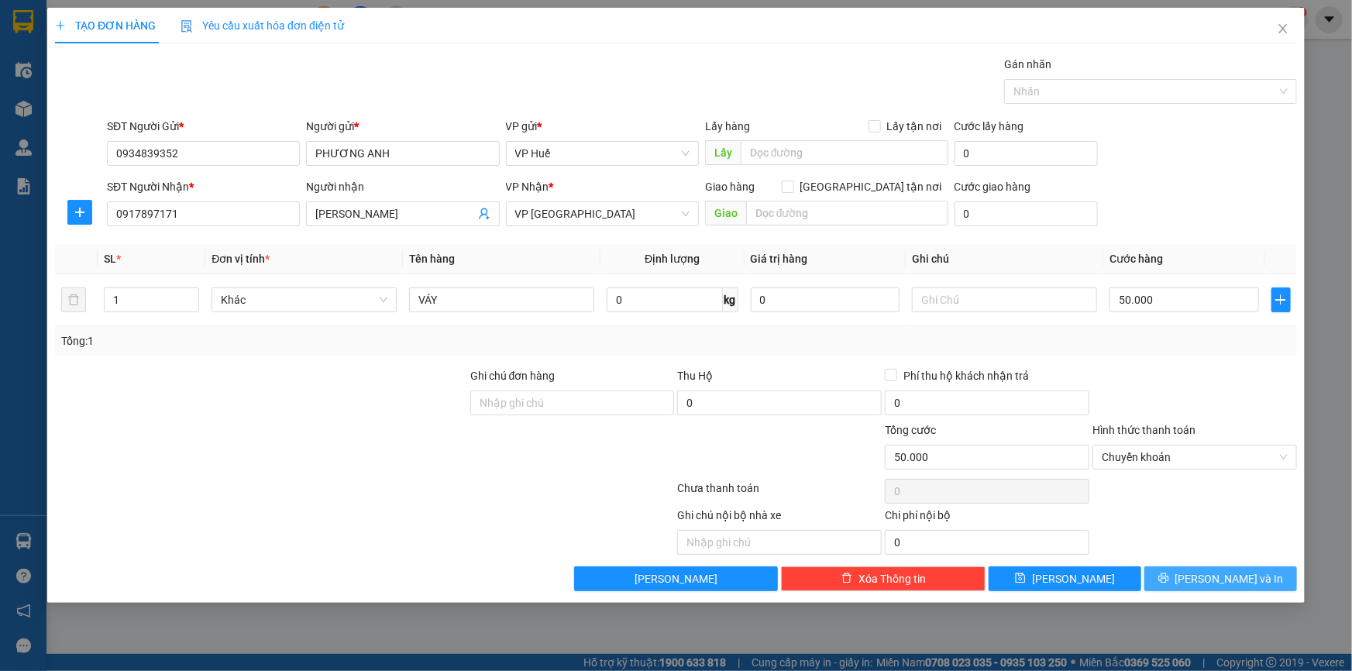
click at [1235, 572] on span "[PERSON_NAME] và In" at bounding box center [1229, 578] width 108 height 17
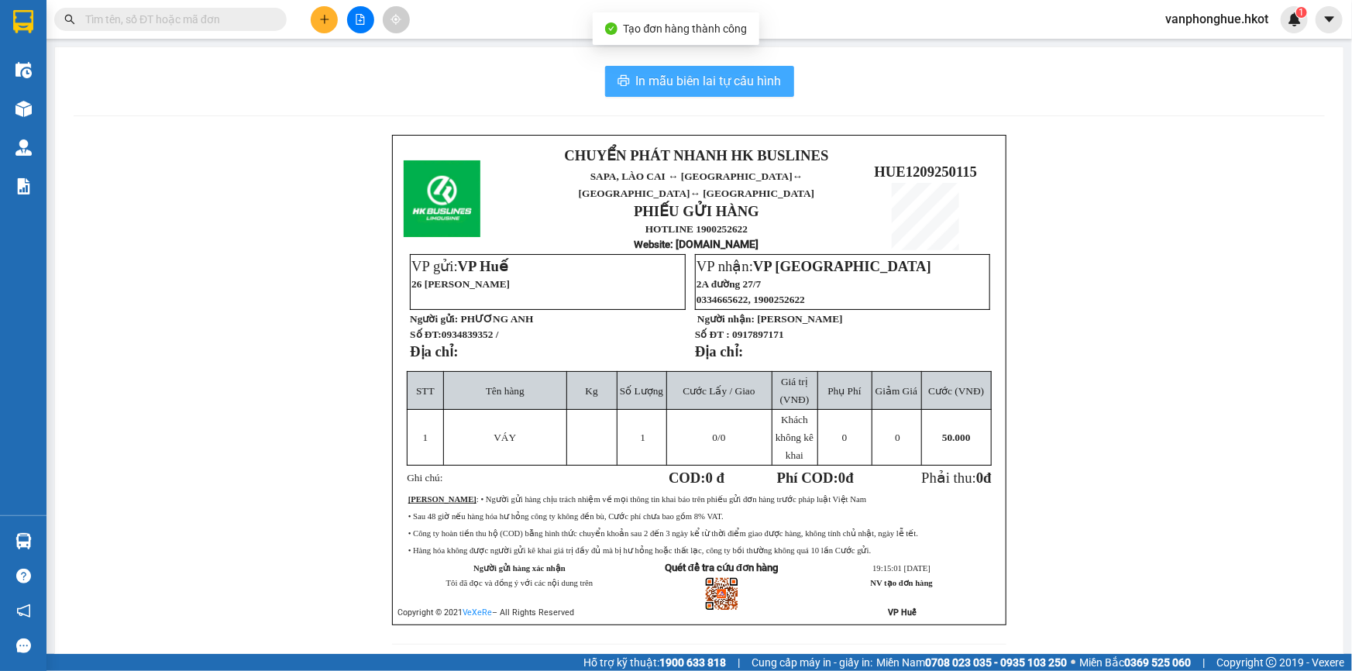
click at [728, 75] on span "In mẫu biên lai tự cấu hình" at bounding box center [709, 80] width 146 height 19
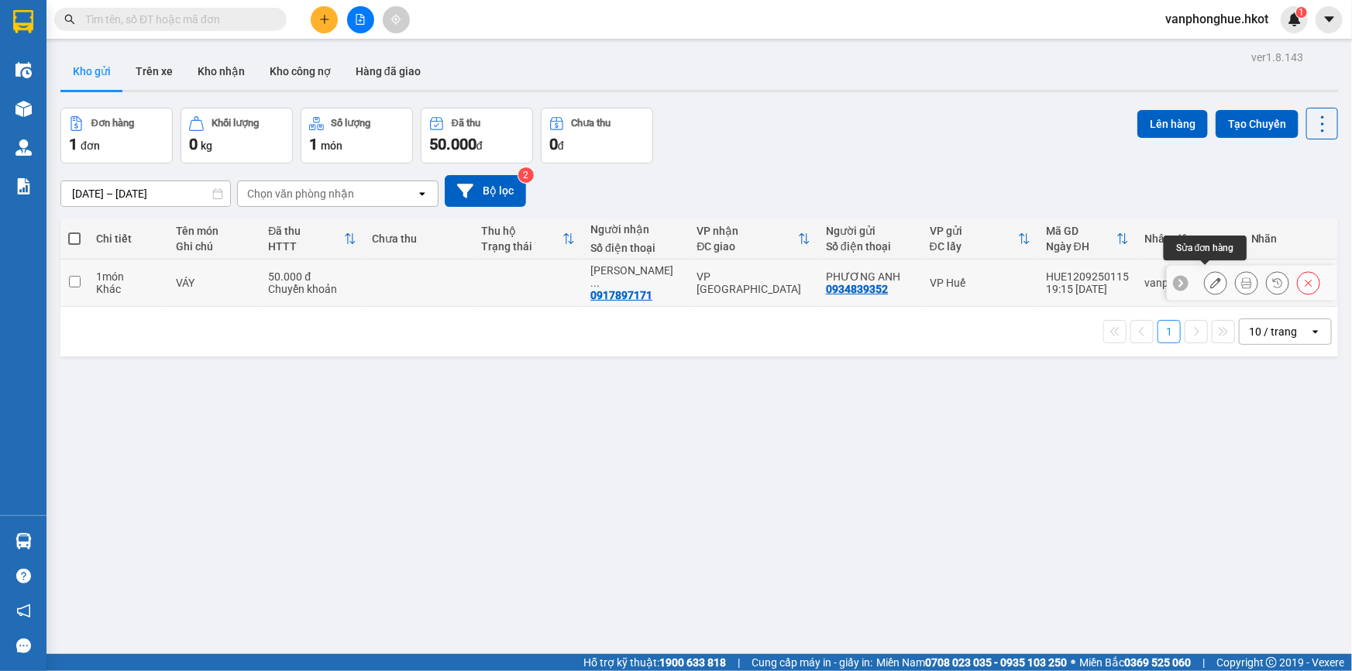
click at [1210, 277] on icon at bounding box center [1215, 282] width 11 height 11
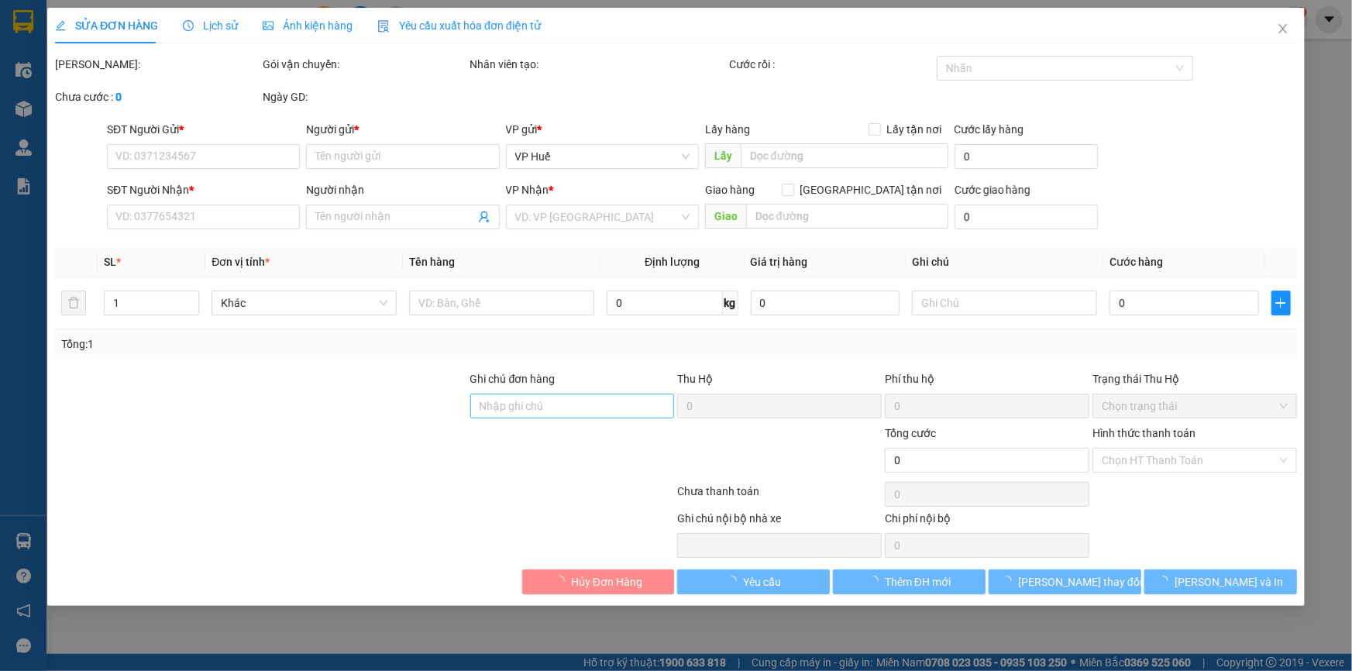
type input "0934839352"
type input "PHƯƠNG ANH"
type input "0917897171"
type input "[PERSON_NAME]"
type input "50.000"
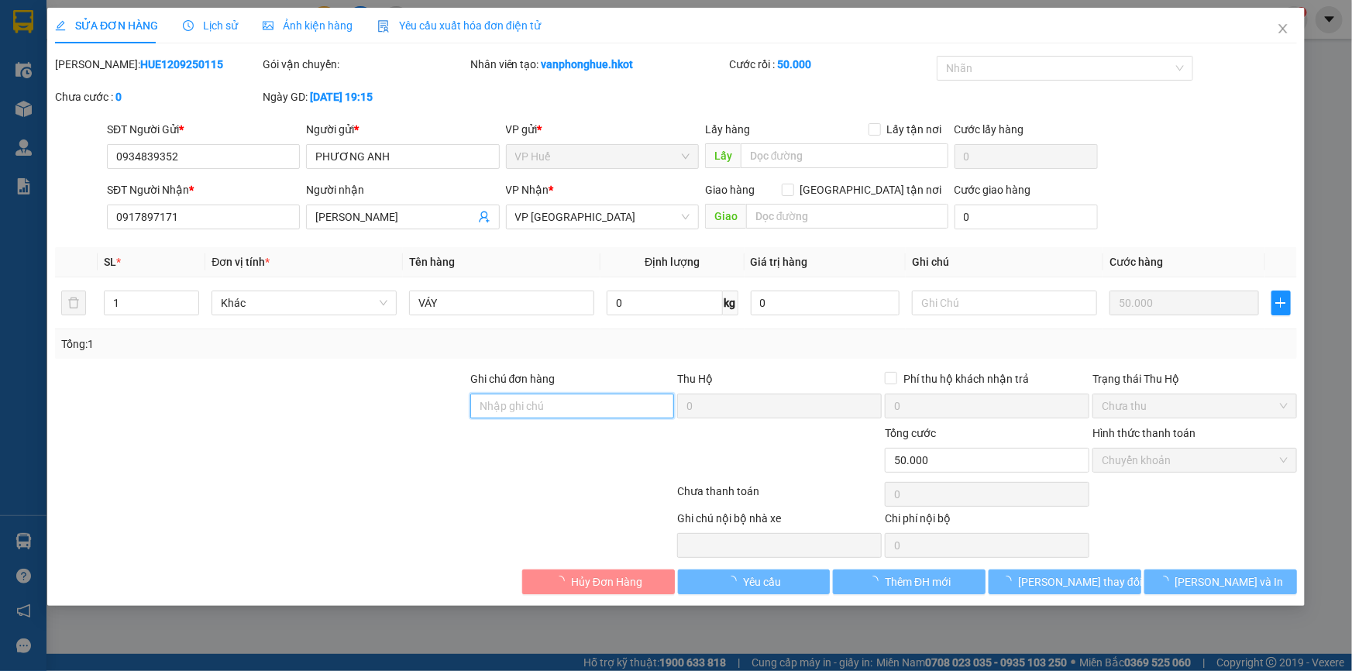
click at [509, 407] on input "Ghi chú đơn hàng" at bounding box center [572, 406] width 205 height 25
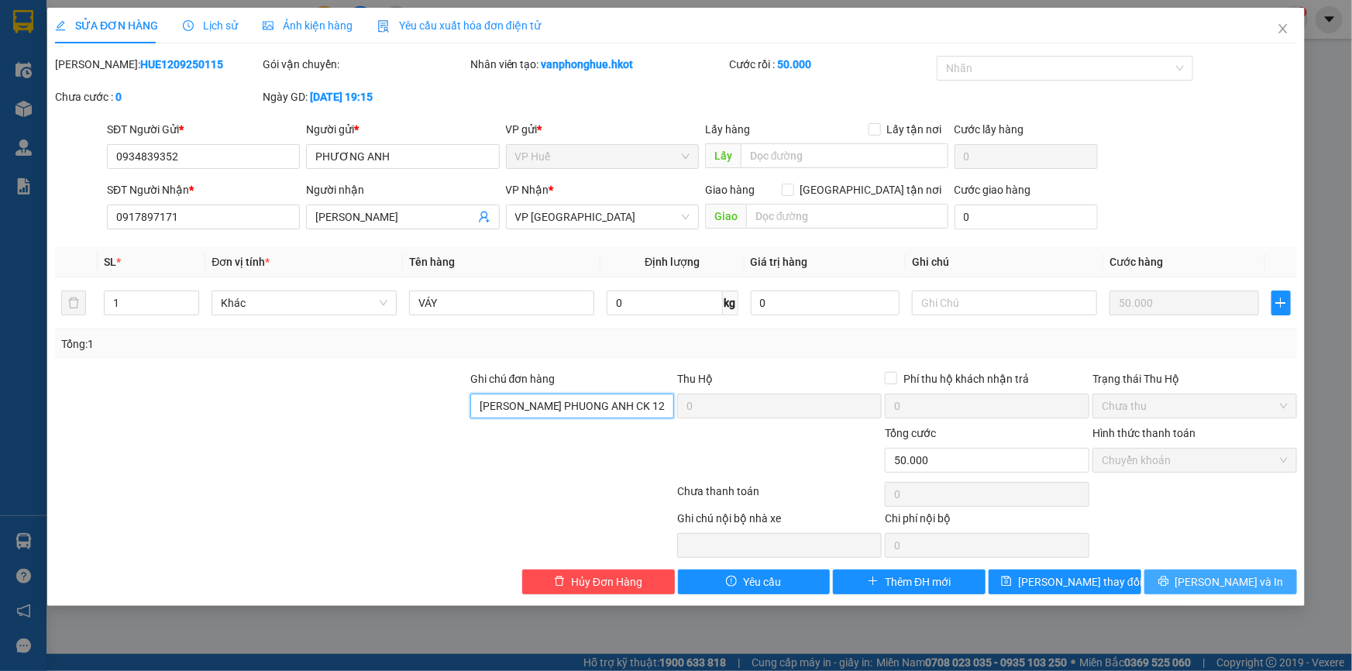
type input "[PERSON_NAME] PHUONG ANH CK 12/9"
click at [1222, 581] on span "[PERSON_NAME] và In" at bounding box center [1229, 581] width 108 height 17
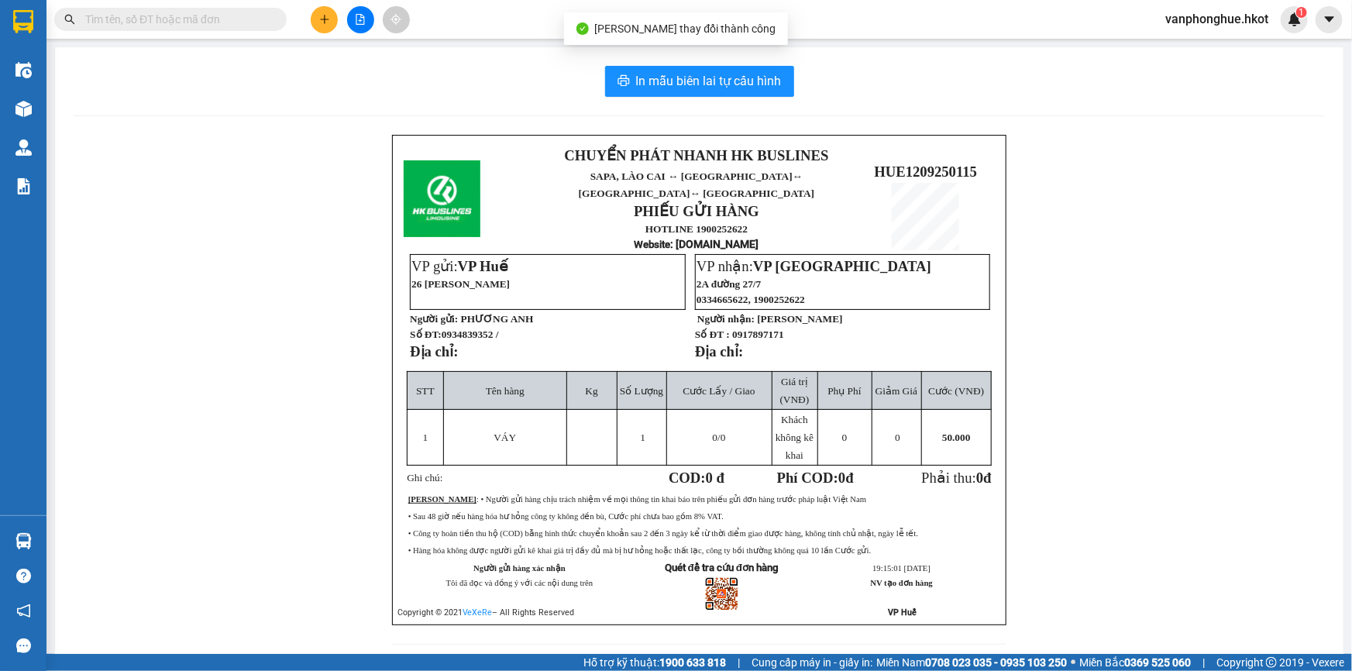
scroll to position [31, 0]
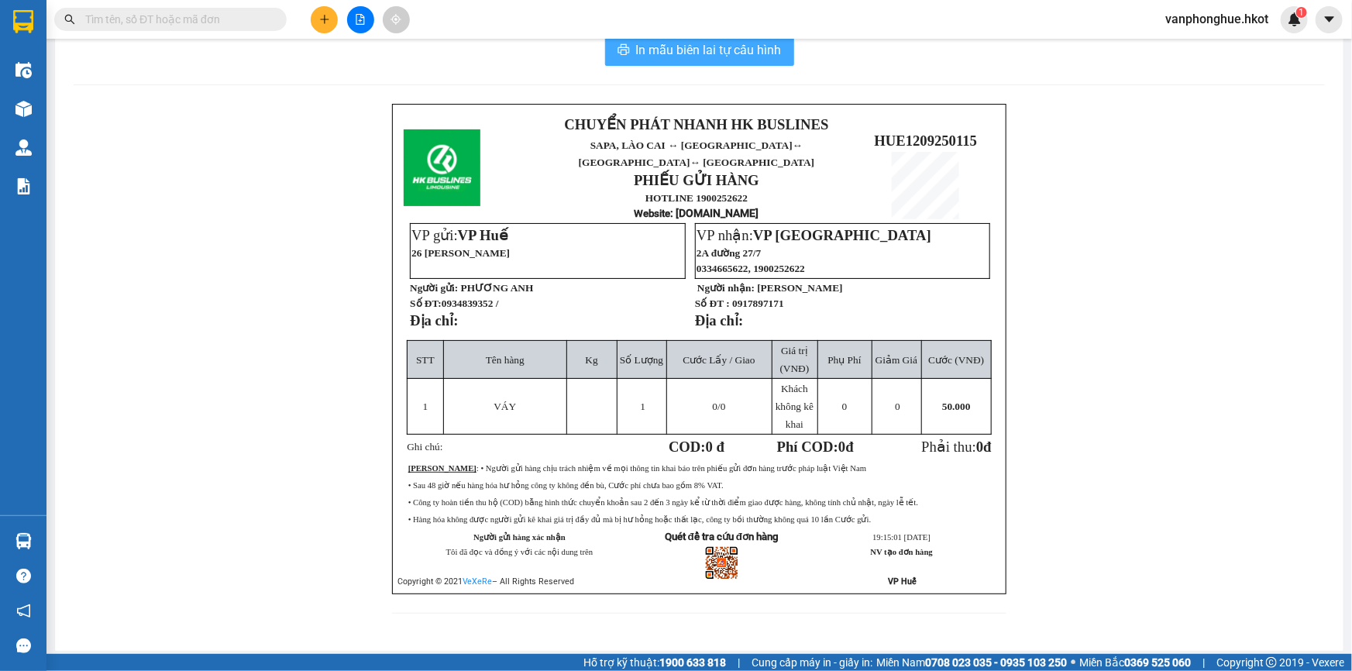
click at [715, 46] on span "In mẫu biên lai tự cấu hình" at bounding box center [709, 49] width 146 height 19
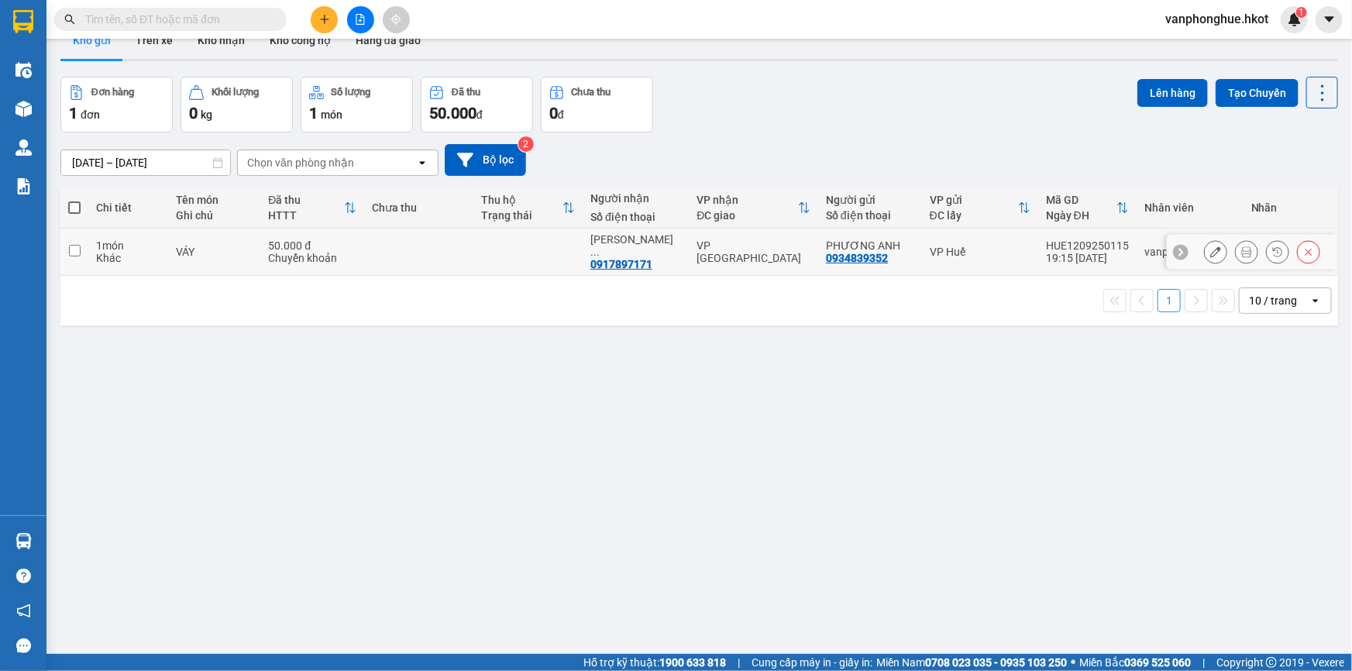
click at [1205, 240] on button at bounding box center [1216, 252] width 22 height 27
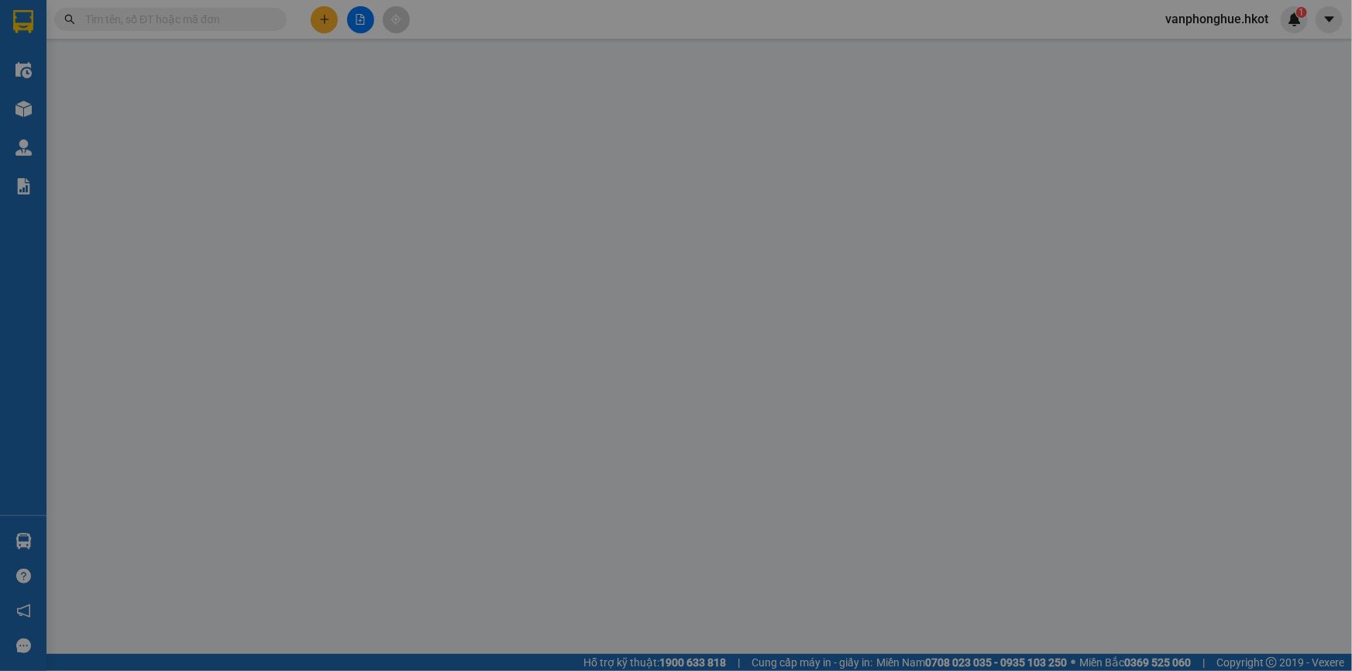
type input "0934839352"
type input "PHƯƠNG ANH"
type input "0917897171"
type input "[PERSON_NAME]"
type input "[PERSON_NAME] PHUONG ANH CK 12/9"
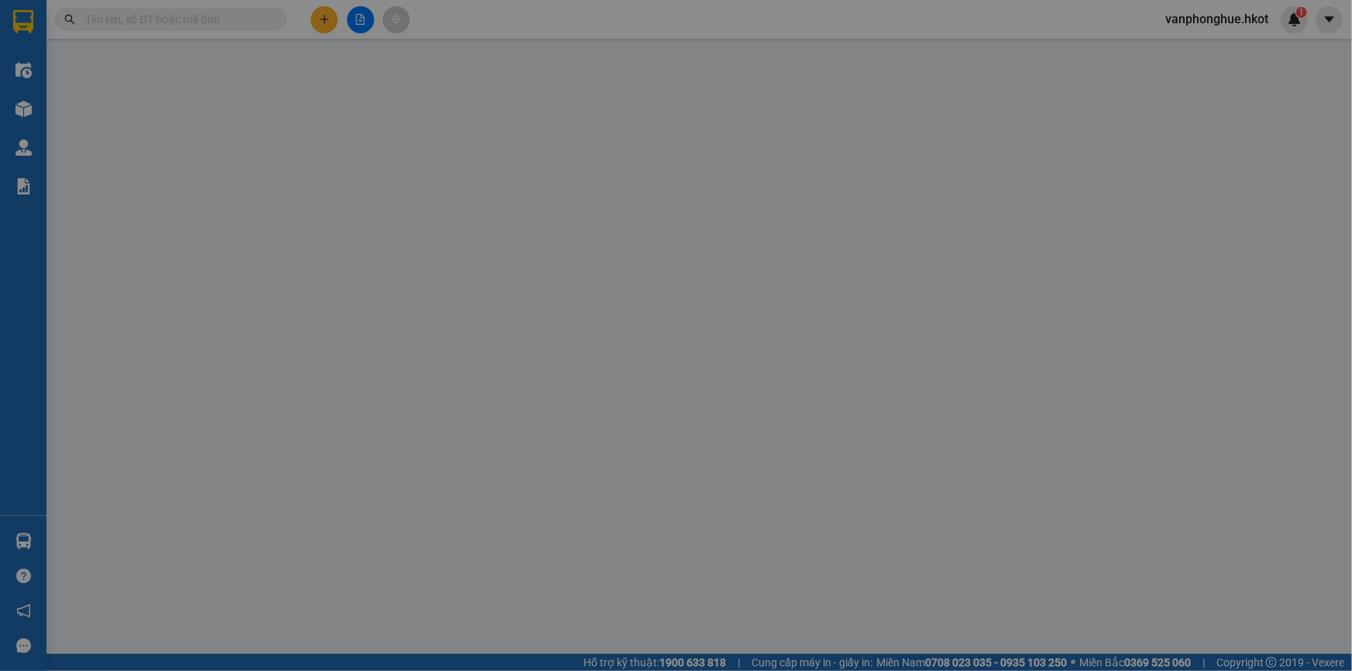
type input "50.000"
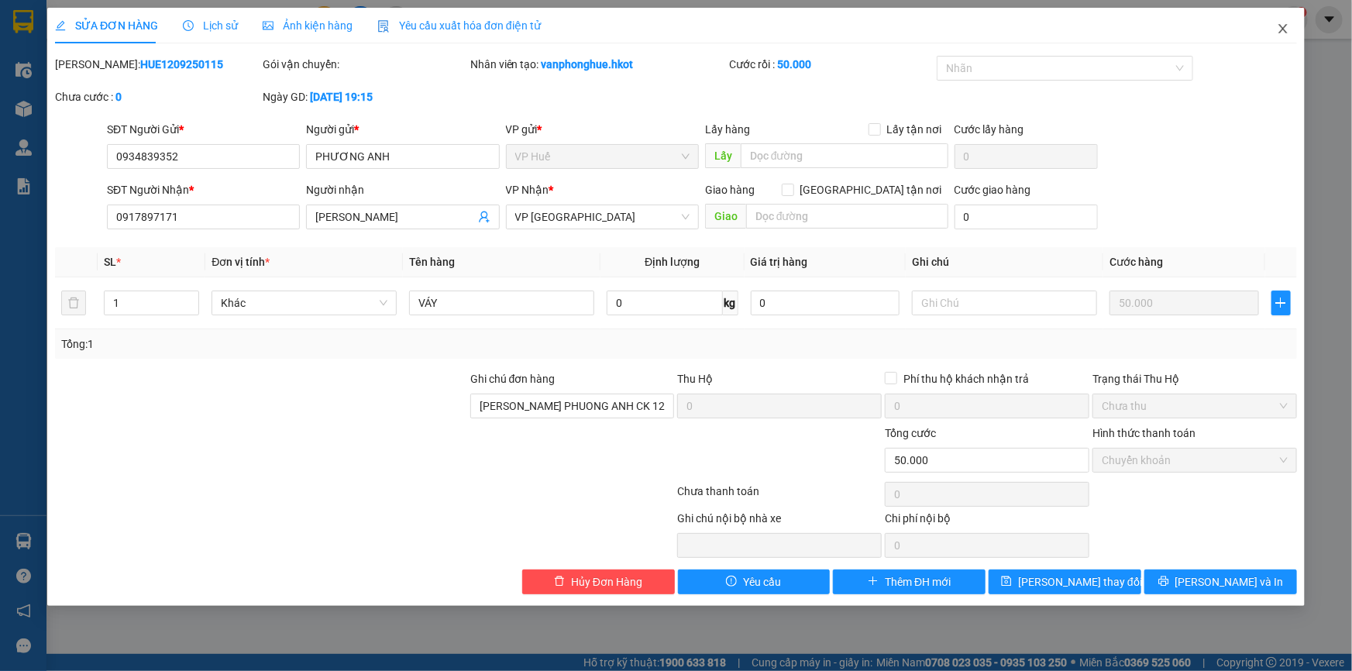
click at [1282, 22] on span "Close" at bounding box center [1282, 29] width 43 height 43
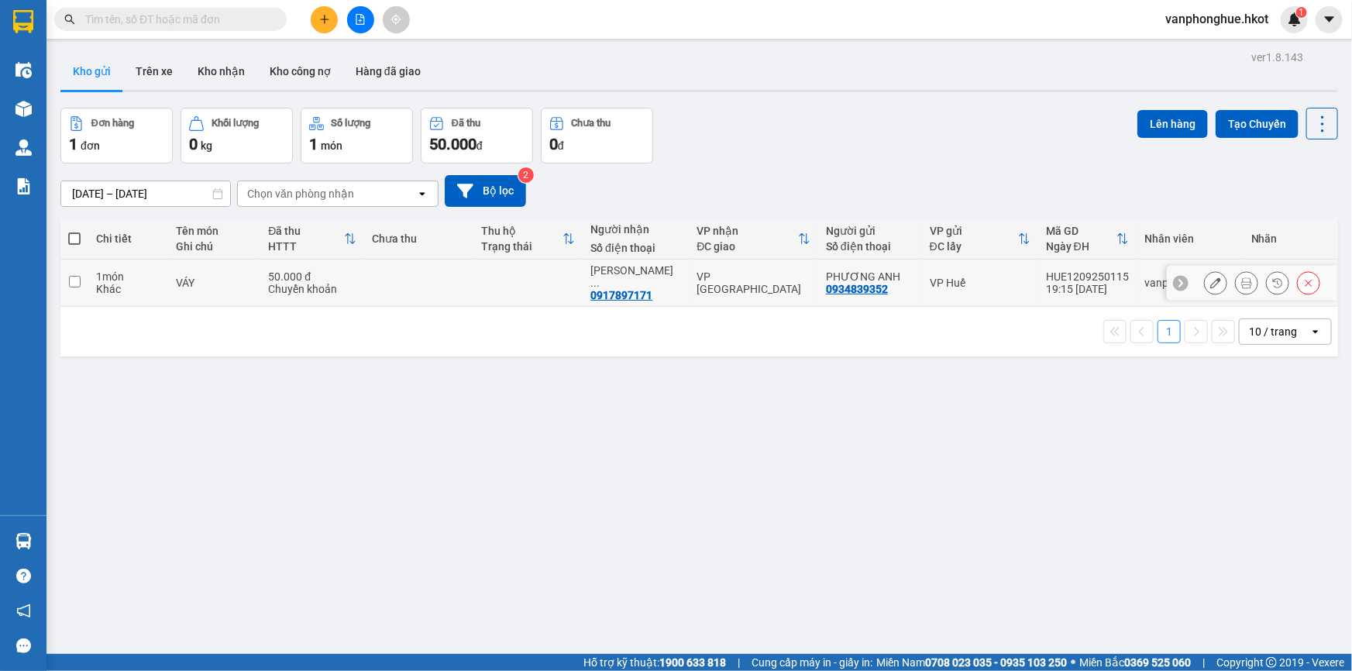
click at [76, 276] on input "checkbox" at bounding box center [75, 282] width 12 height 12
checkbox input "true"
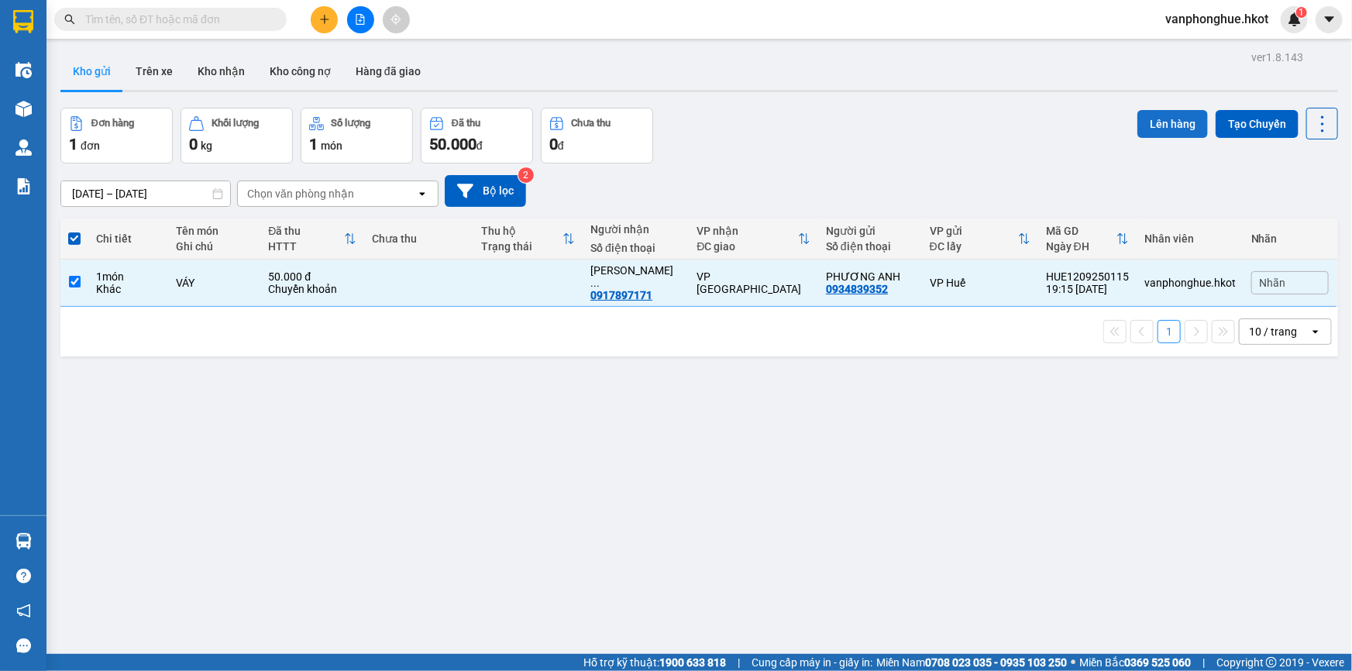
click at [1140, 122] on button "Lên hàng" at bounding box center [1172, 124] width 70 height 28
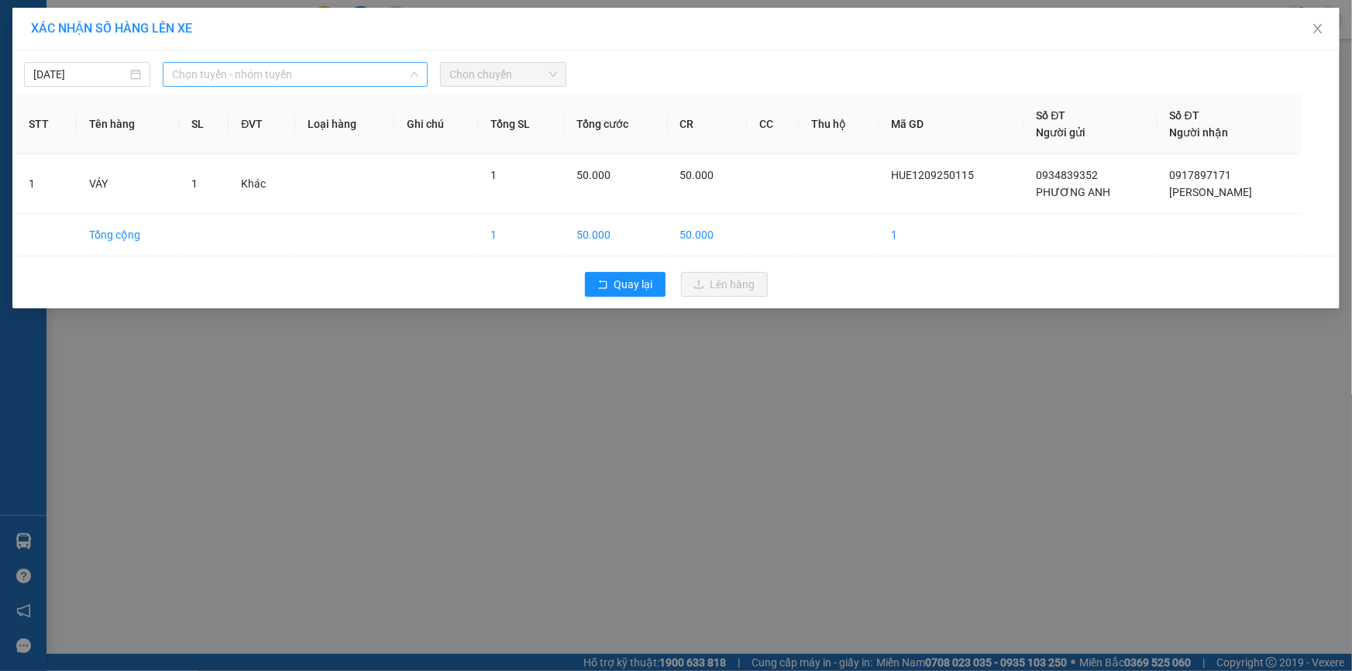
click at [304, 76] on span "Chọn tuyến - nhóm tuyến" at bounding box center [295, 74] width 246 height 23
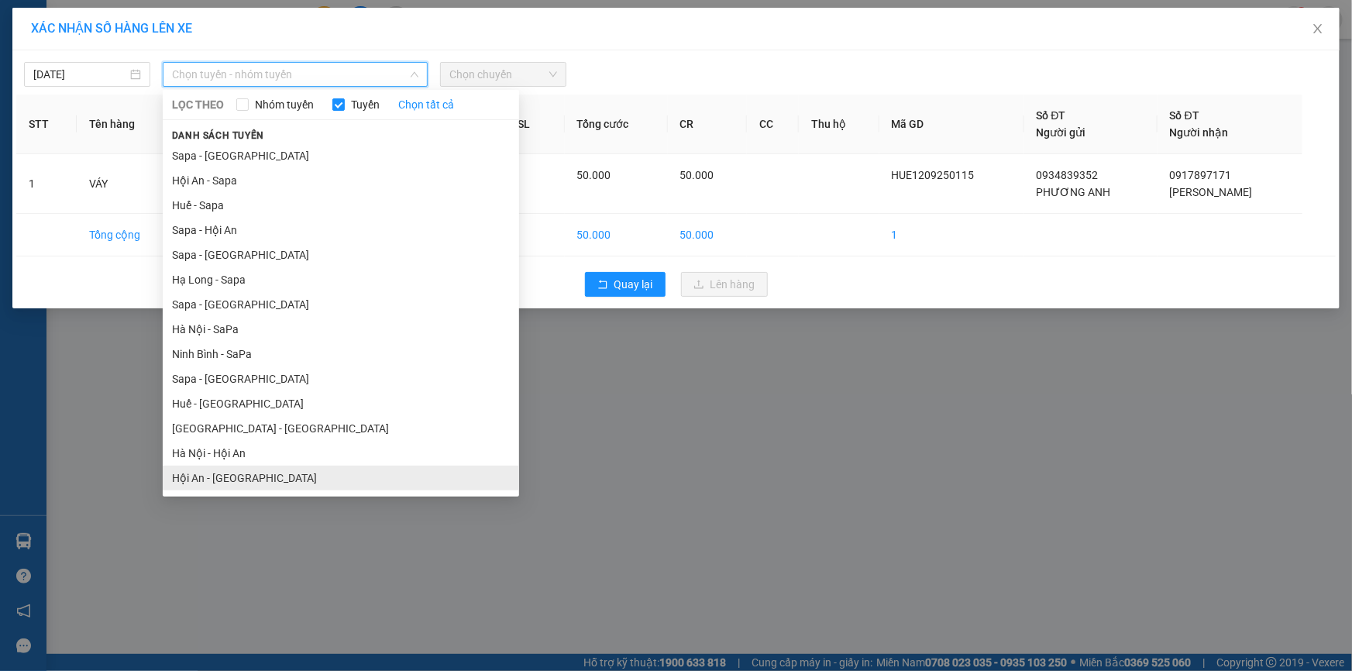
click at [232, 483] on li "Hội An - [GEOGRAPHIC_DATA]" at bounding box center [341, 478] width 356 height 25
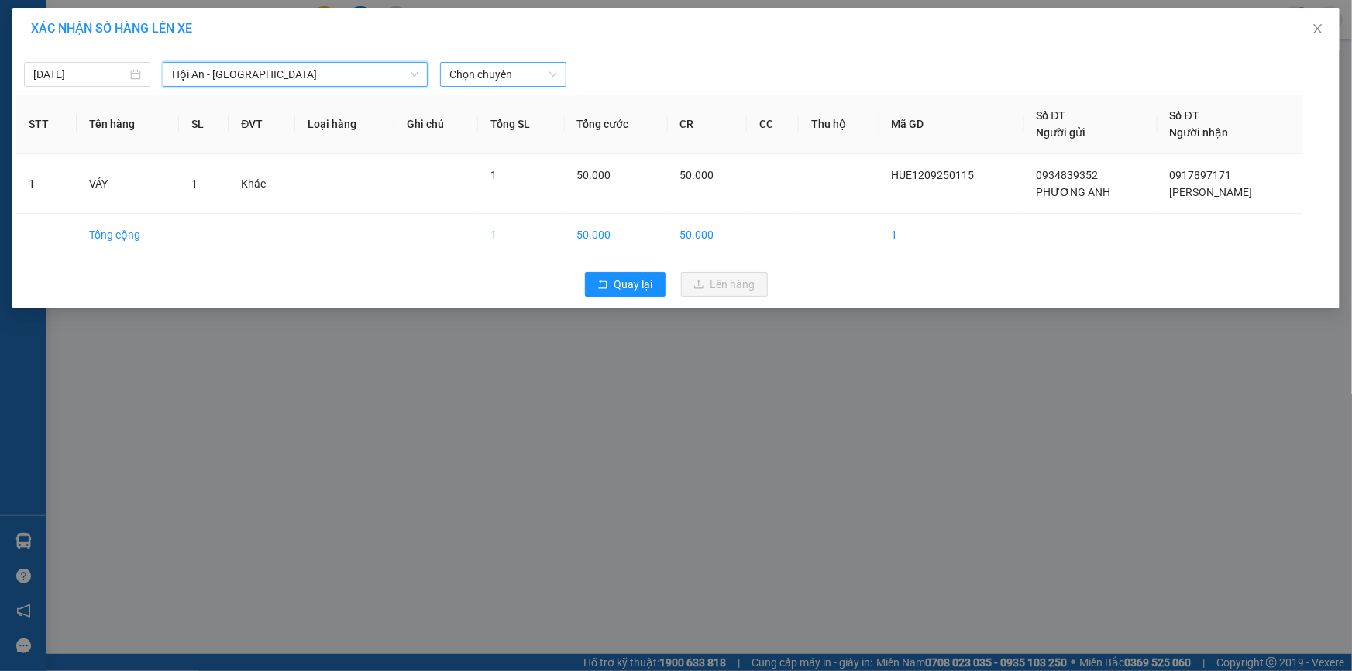
click at [527, 83] on span "Chọn chuyến" at bounding box center [503, 74] width 108 height 23
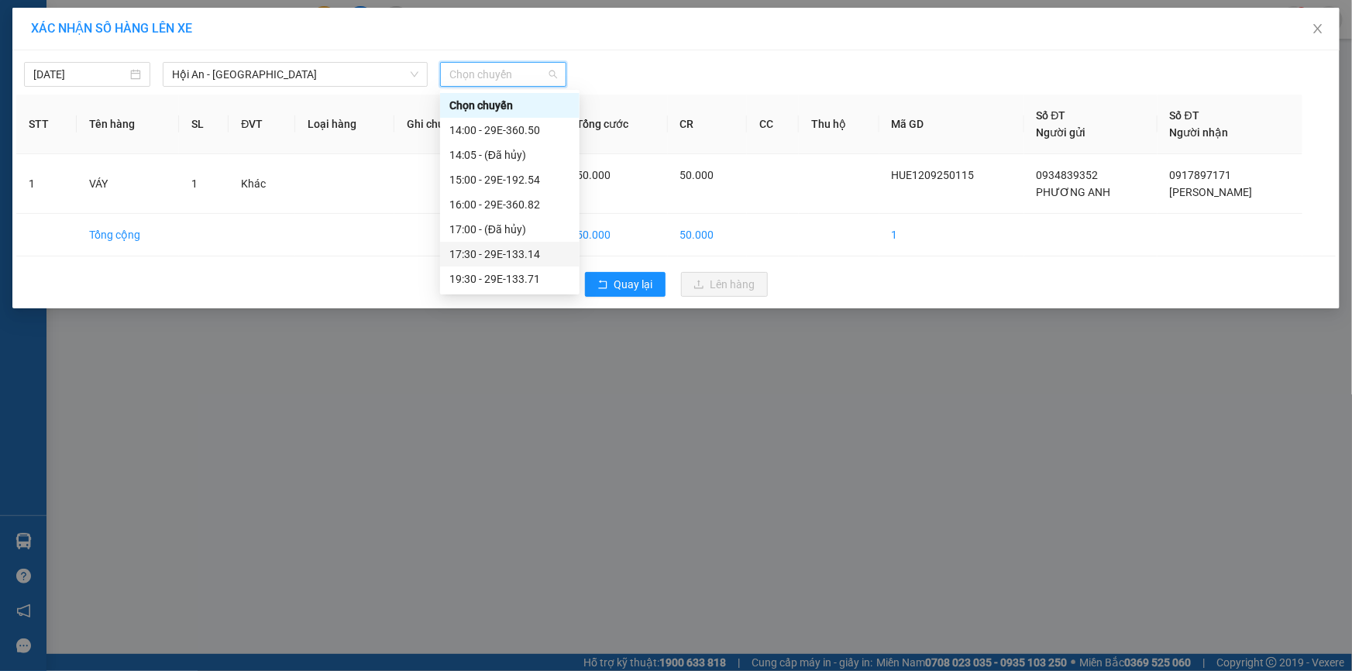
click at [517, 253] on div "17:30 - 29E-133.14" at bounding box center [509, 254] width 121 height 17
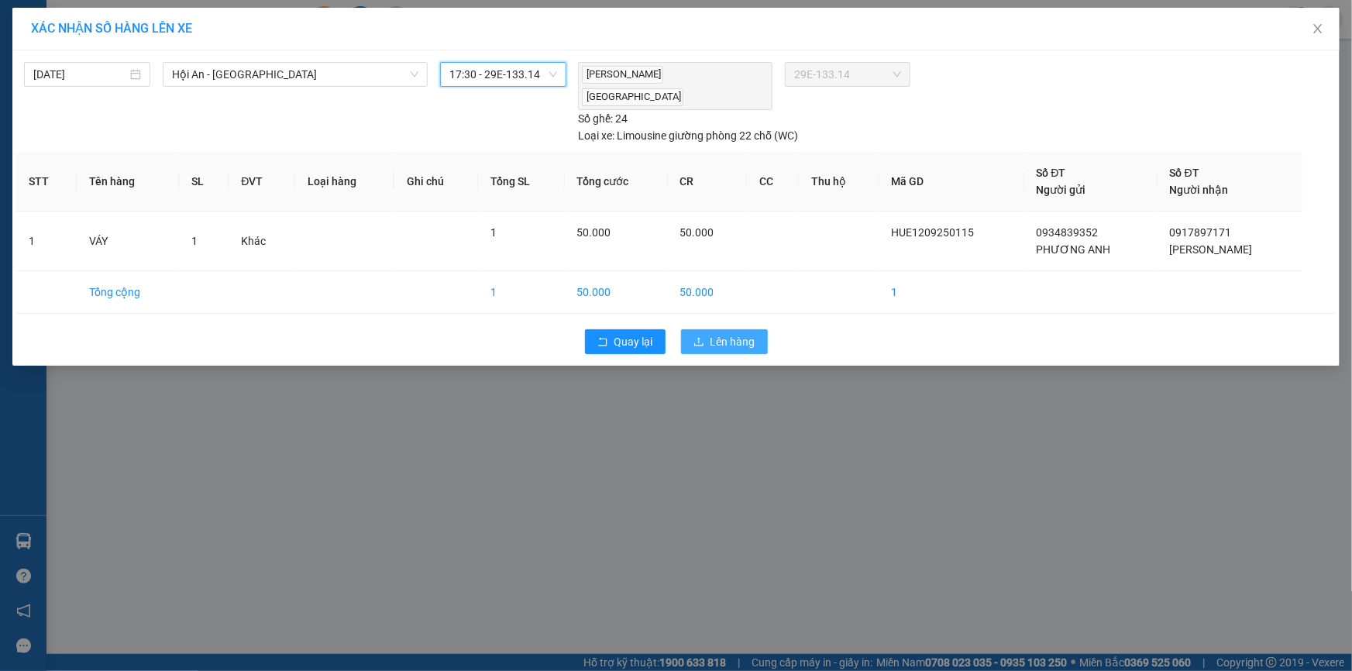
click at [724, 333] on span "Lên hàng" at bounding box center [732, 341] width 45 height 17
